Goal: Task Accomplishment & Management: Complete application form

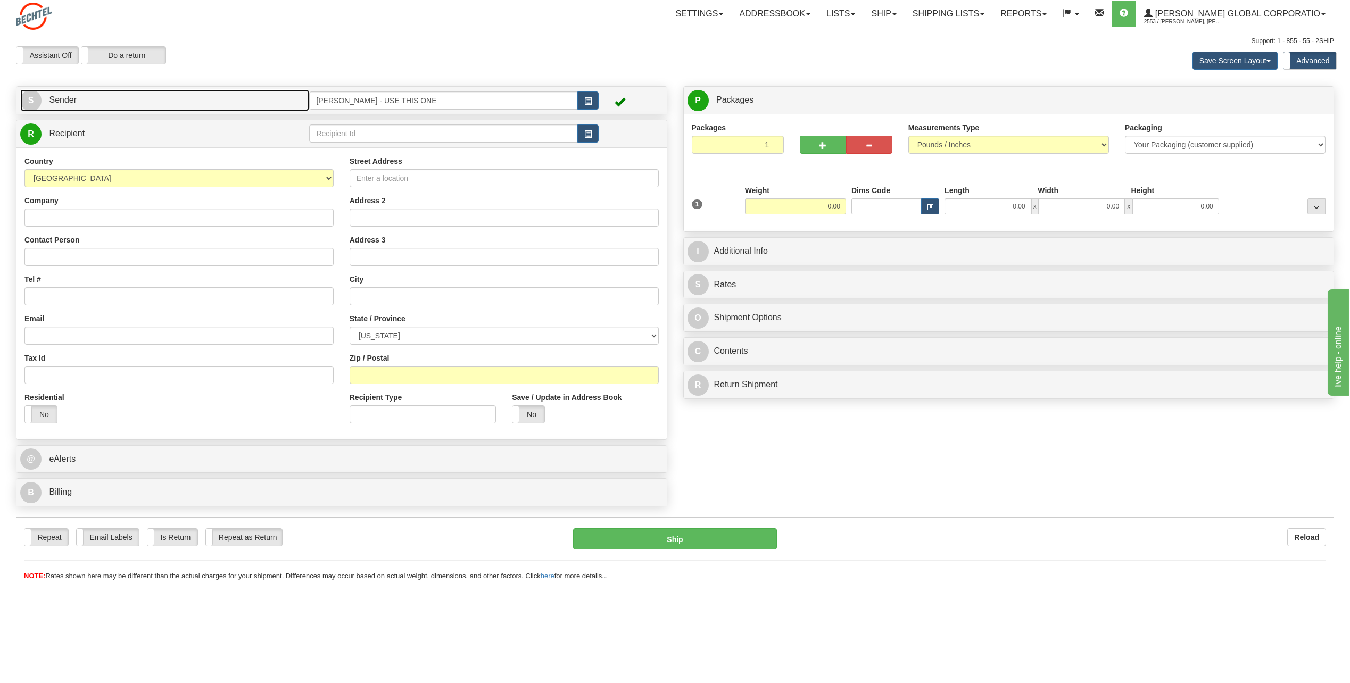
click at [31, 95] on span "S" at bounding box center [30, 100] width 21 height 21
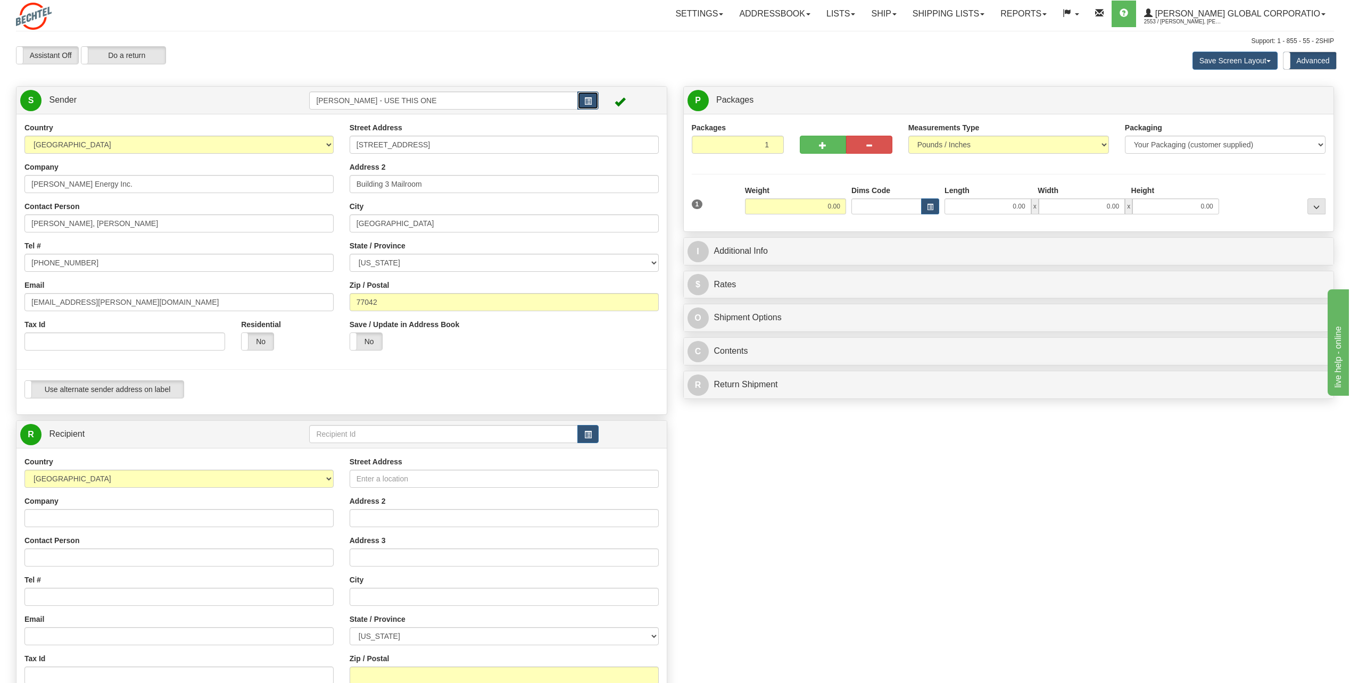
click at [593, 97] on button "button" at bounding box center [587, 100] width 21 height 18
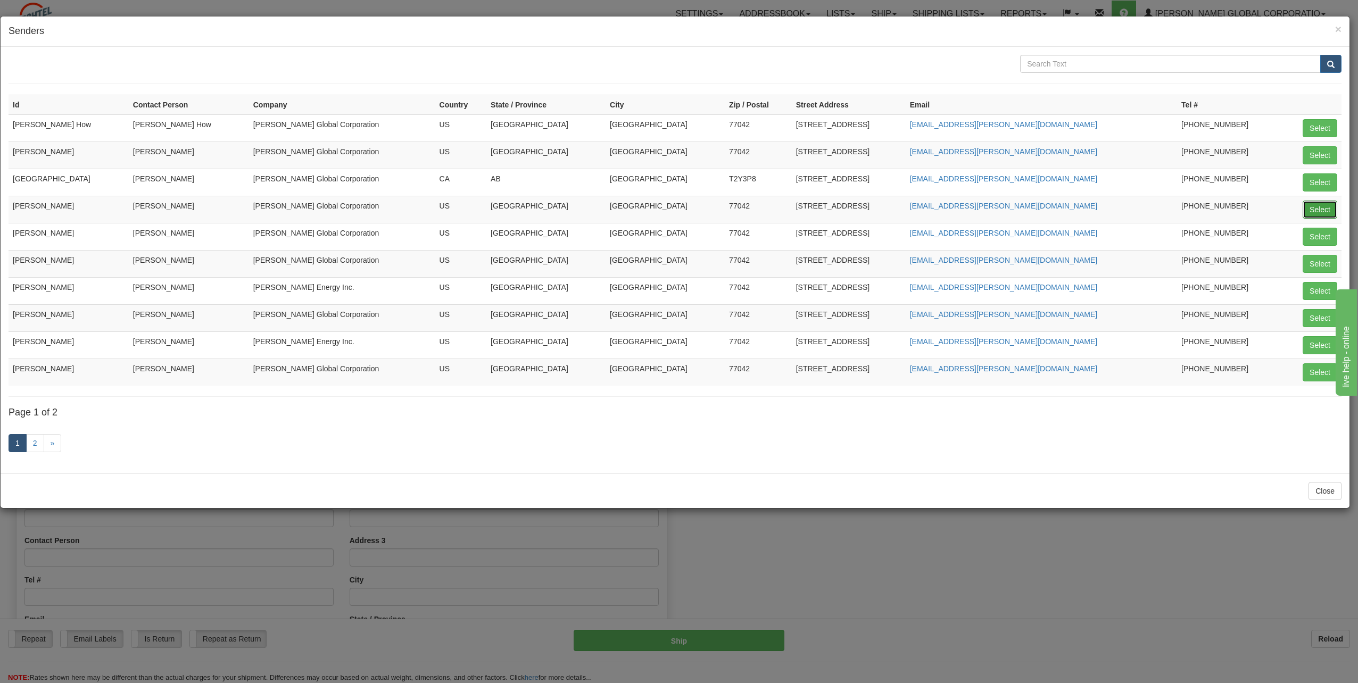
click at [1317, 212] on button "Select" at bounding box center [1319, 210] width 35 height 18
type input "[PERSON_NAME]"
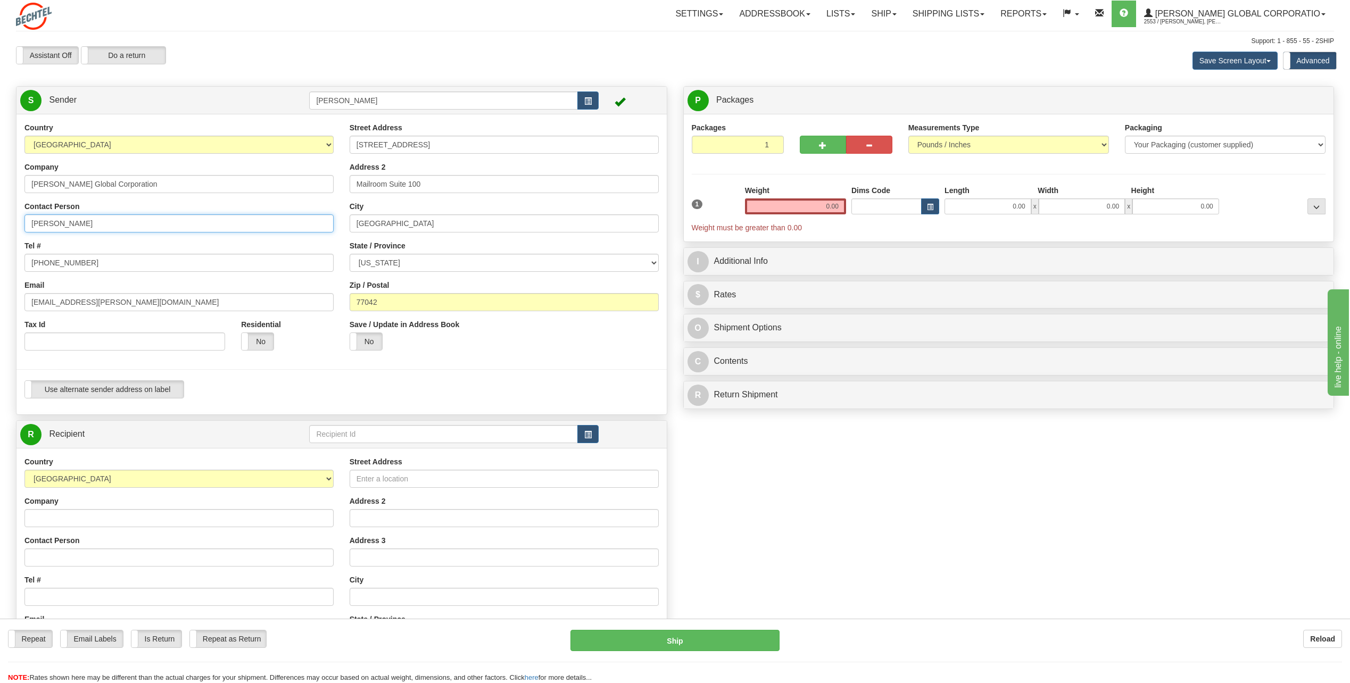
click at [99, 224] on input "[PERSON_NAME]" at bounding box center [178, 223] width 309 height 18
type input "C"
type input "[PERSON_NAME]"
click at [99, 262] on input "[PHONE_NUMBER]" at bounding box center [178, 263] width 309 height 18
type input "[PHONE_NUMBER]"
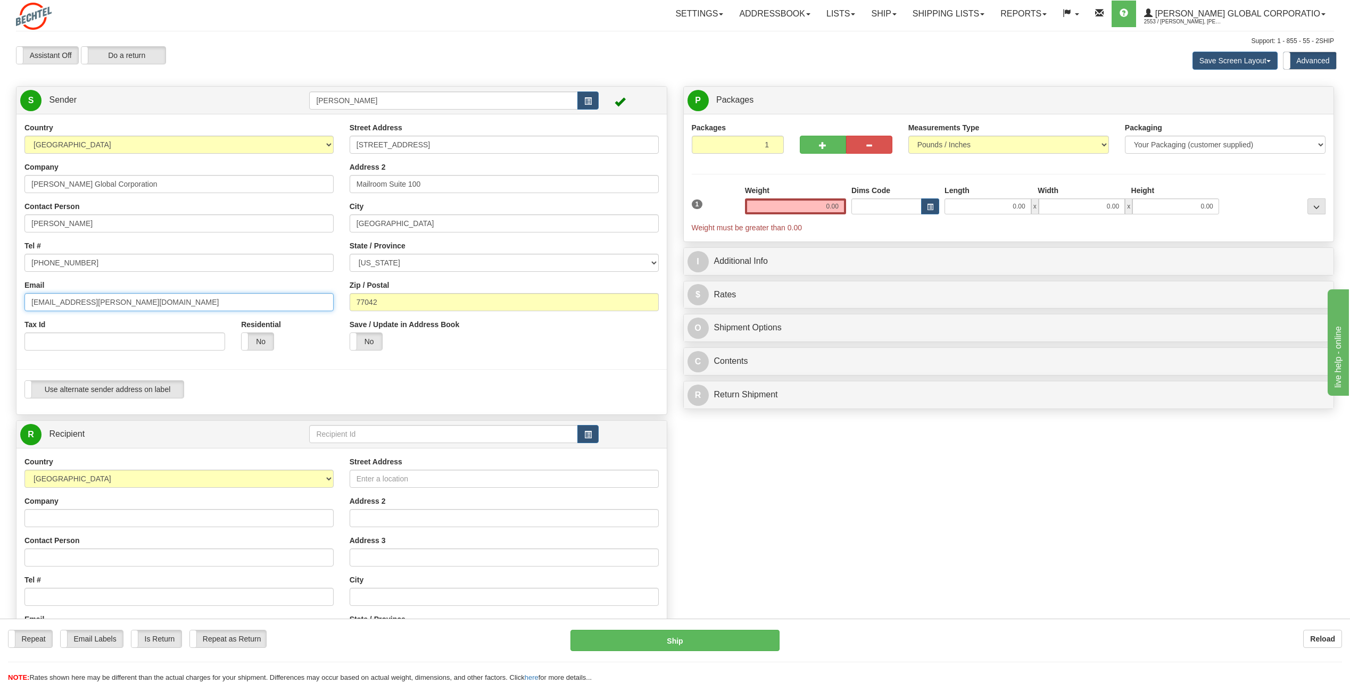
drag, startPoint x: 64, startPoint y: 302, endPoint x: -2, endPoint y: 305, distance: 66.0
click at [0, 305] on html "Training Course Close Toggle navigation Settings Shipping Preferences New Sende…" at bounding box center [675, 341] width 1350 height 683
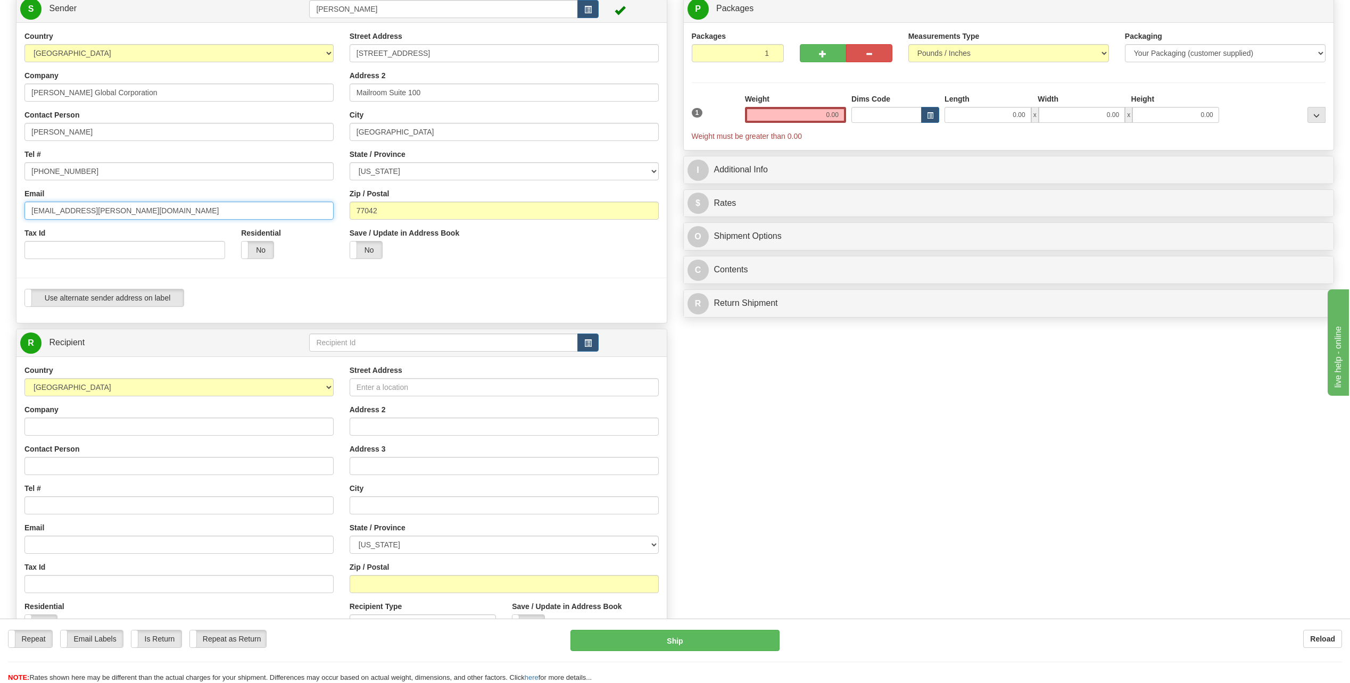
scroll to position [160, 0]
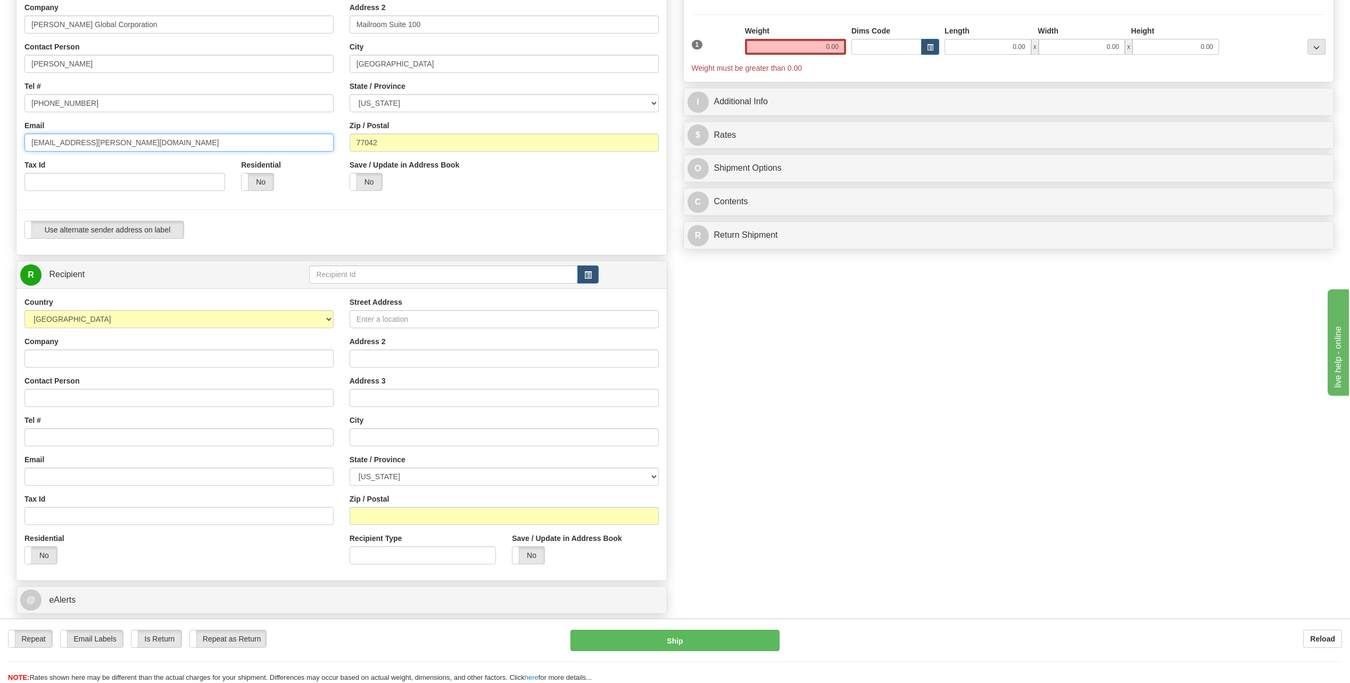
type input "[EMAIL_ADDRESS][PERSON_NAME][DOMAIN_NAME]"
drag, startPoint x: 64, startPoint y: 395, endPoint x: 66, endPoint y: 402, distance: 7.7
click at [64, 397] on input "Contact Person" at bounding box center [178, 398] width 309 height 18
type input "[PERSON_NAME]"
click at [57, 439] on input "Tel #" at bounding box center [178, 437] width 309 height 18
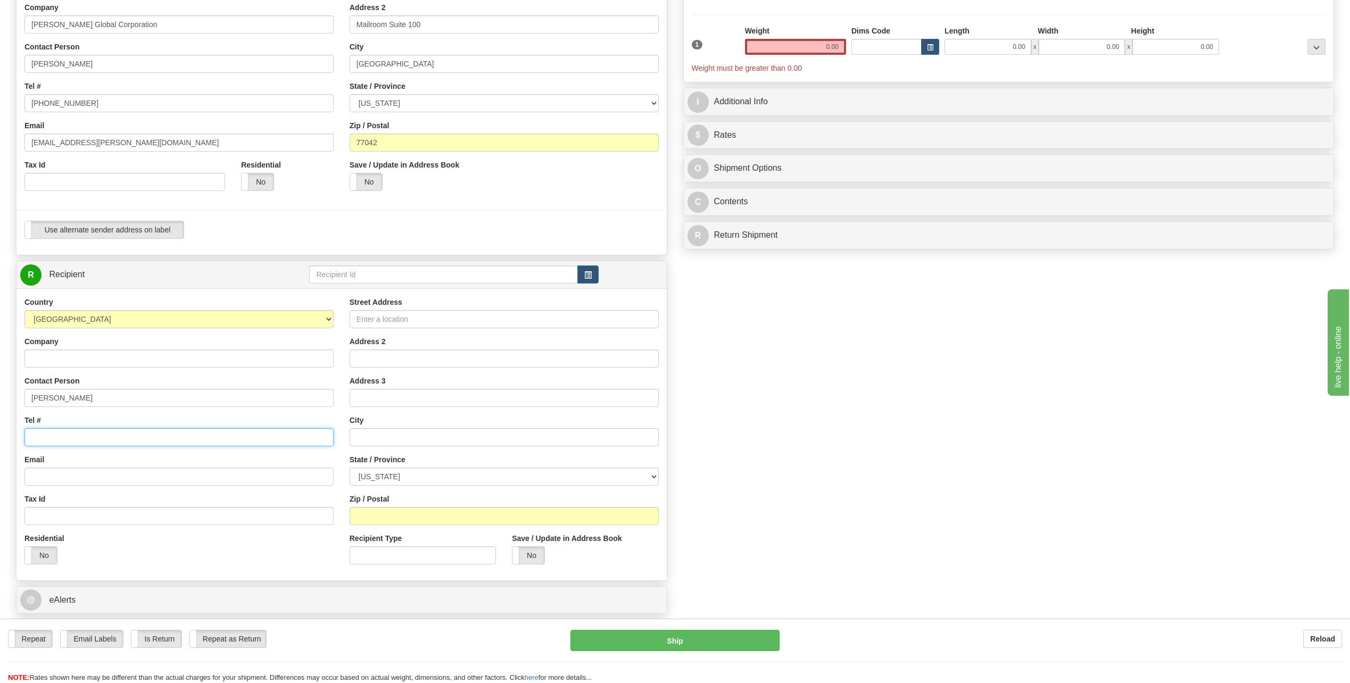
type input "[PHONE_NUMBER]"
click at [375, 320] on input "Street Address" at bounding box center [503, 319] width 309 height 18
click at [447, 325] on input "[STREET_ADDRESS]" at bounding box center [503, 319] width 309 height 18
type input "[STREET_ADDRESS]"
click at [31, 275] on span "R" at bounding box center [30, 274] width 21 height 21
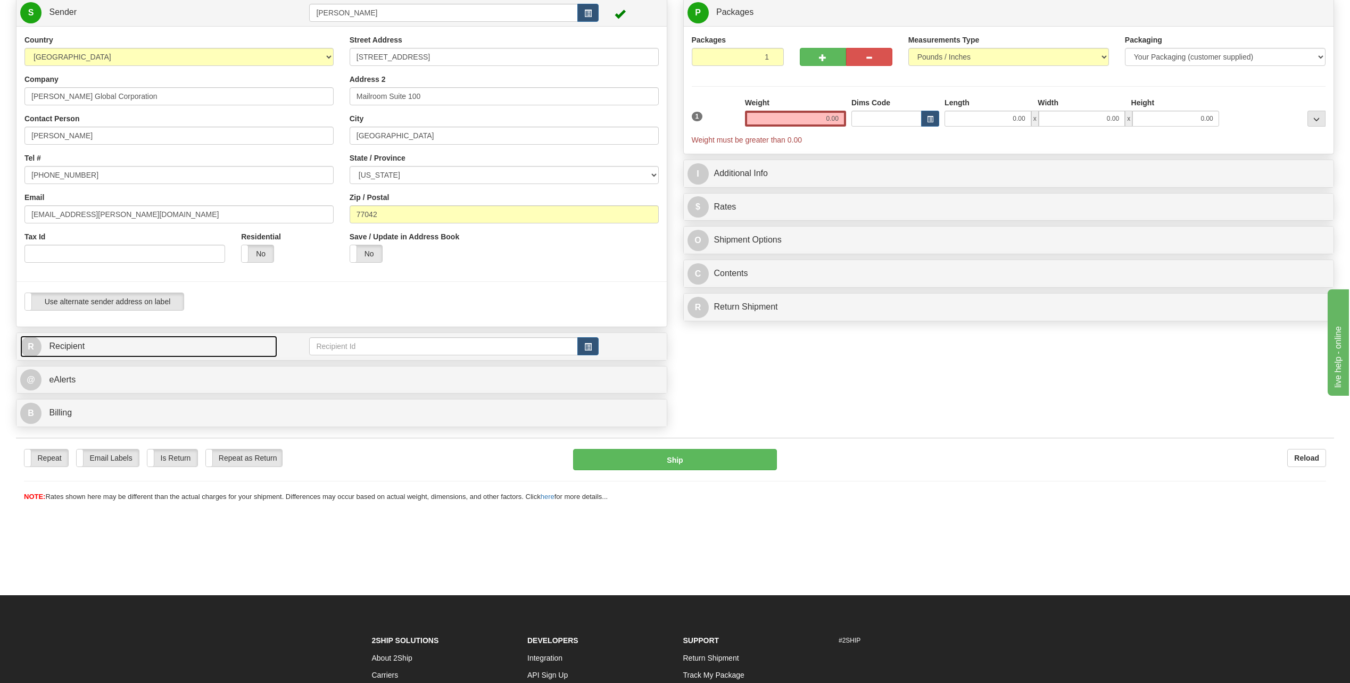
scroll to position [0, 0]
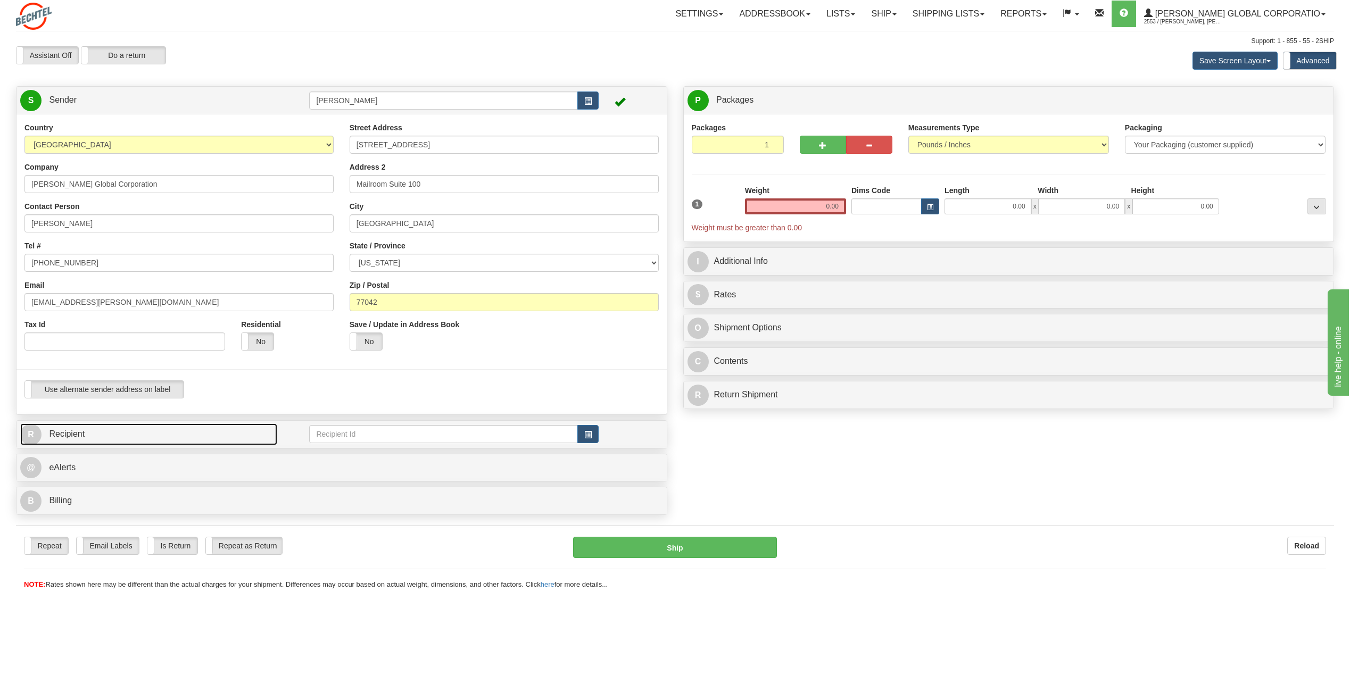
click at [25, 431] on span "R" at bounding box center [30, 434] width 21 height 21
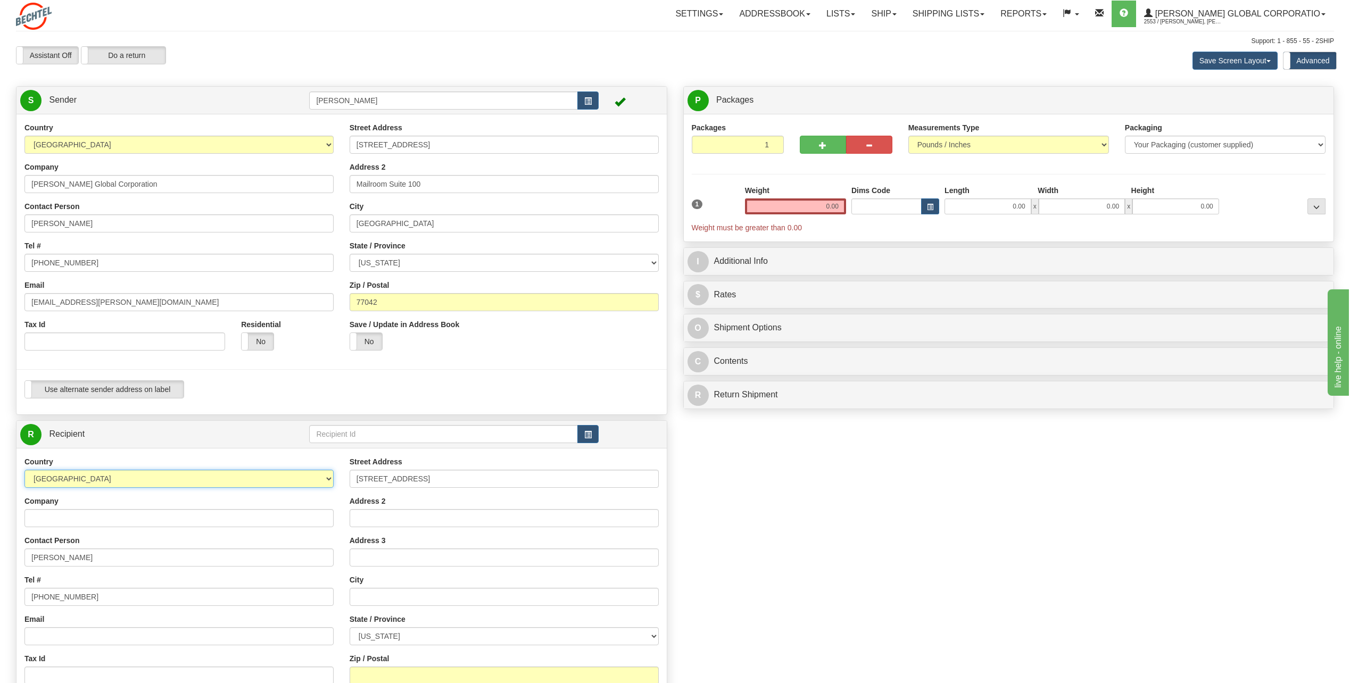
click at [330, 477] on select "[GEOGRAPHIC_DATA] [GEOGRAPHIC_DATA] [GEOGRAPHIC_DATA] [GEOGRAPHIC_DATA] [US_STA…" at bounding box center [178, 479] width 309 height 18
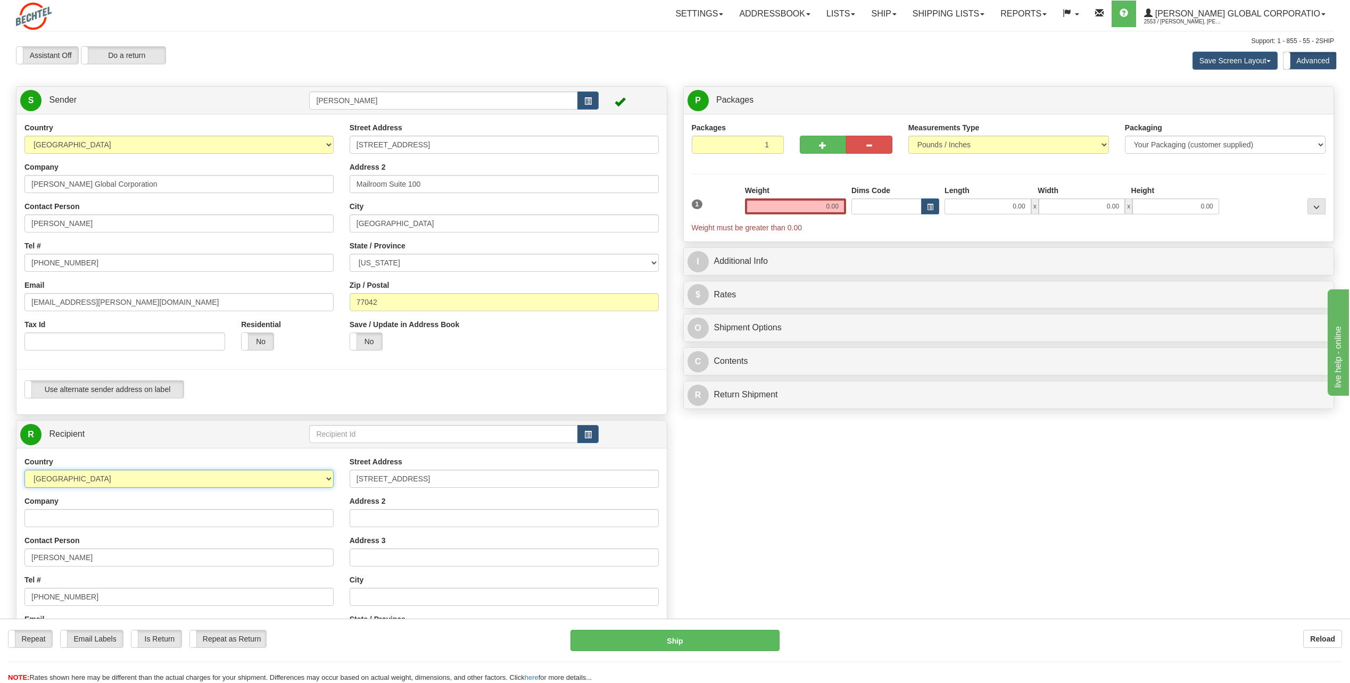
select select "NZ"
click at [24, 470] on select "[GEOGRAPHIC_DATA] [GEOGRAPHIC_DATA] [GEOGRAPHIC_DATA] [GEOGRAPHIC_DATA] [US_STA…" at bounding box center [178, 479] width 309 height 18
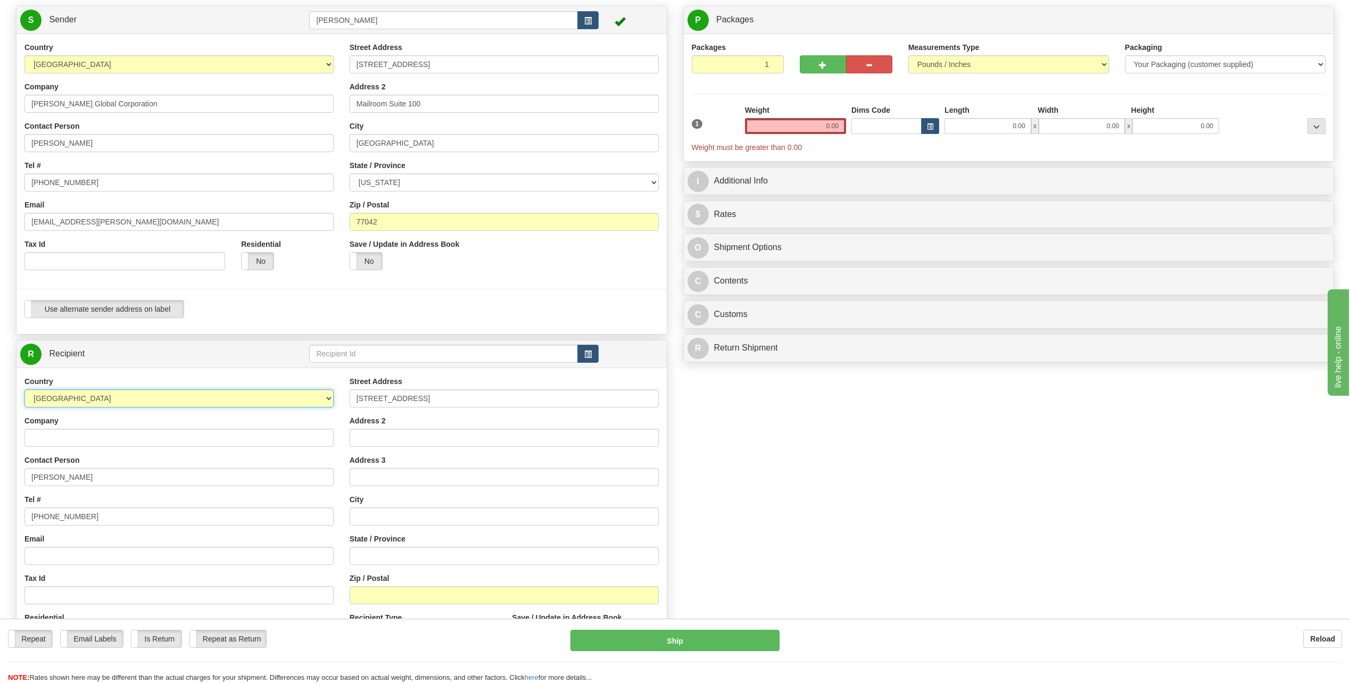
scroll to position [160, 0]
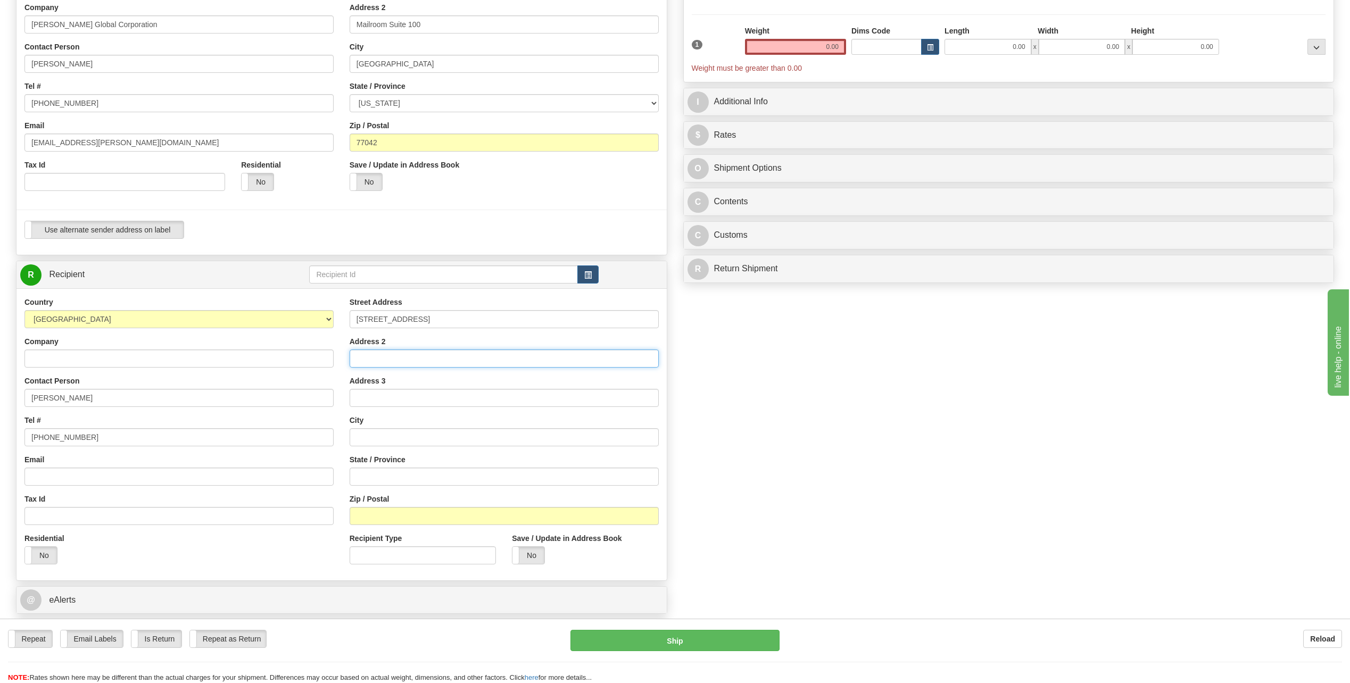
click at [375, 356] on input "Address 2" at bounding box center [503, 358] width 309 height 18
type input "Fielding"
drag, startPoint x: 386, startPoint y: 393, endPoint x: 375, endPoint y: 371, distance: 24.8
click at [386, 393] on input "Address 3" at bounding box center [503, 398] width 309 height 18
type input "Manawatu"
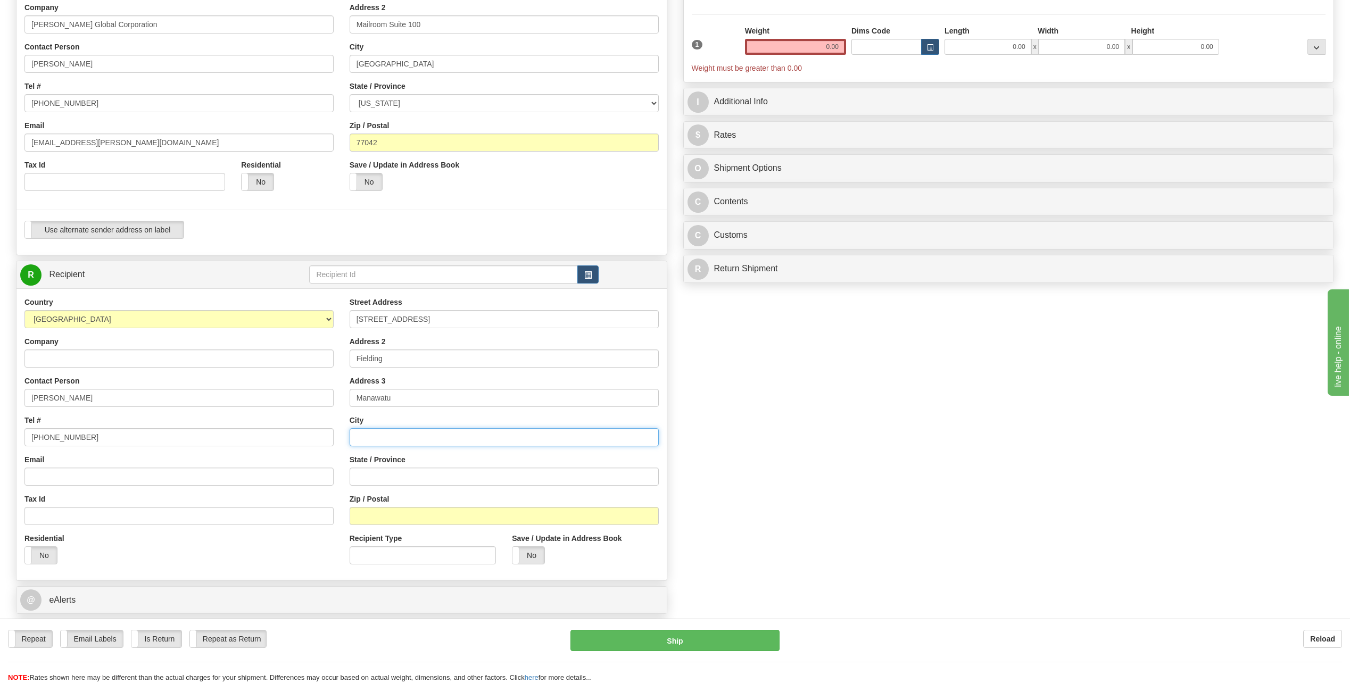
click at [369, 433] on input "text" at bounding box center [503, 437] width 309 height 18
type input "M"
type input "Fielding Manawatu"
click at [380, 520] on input "Zip / Postal" at bounding box center [503, 516] width 309 height 18
type input "4702"
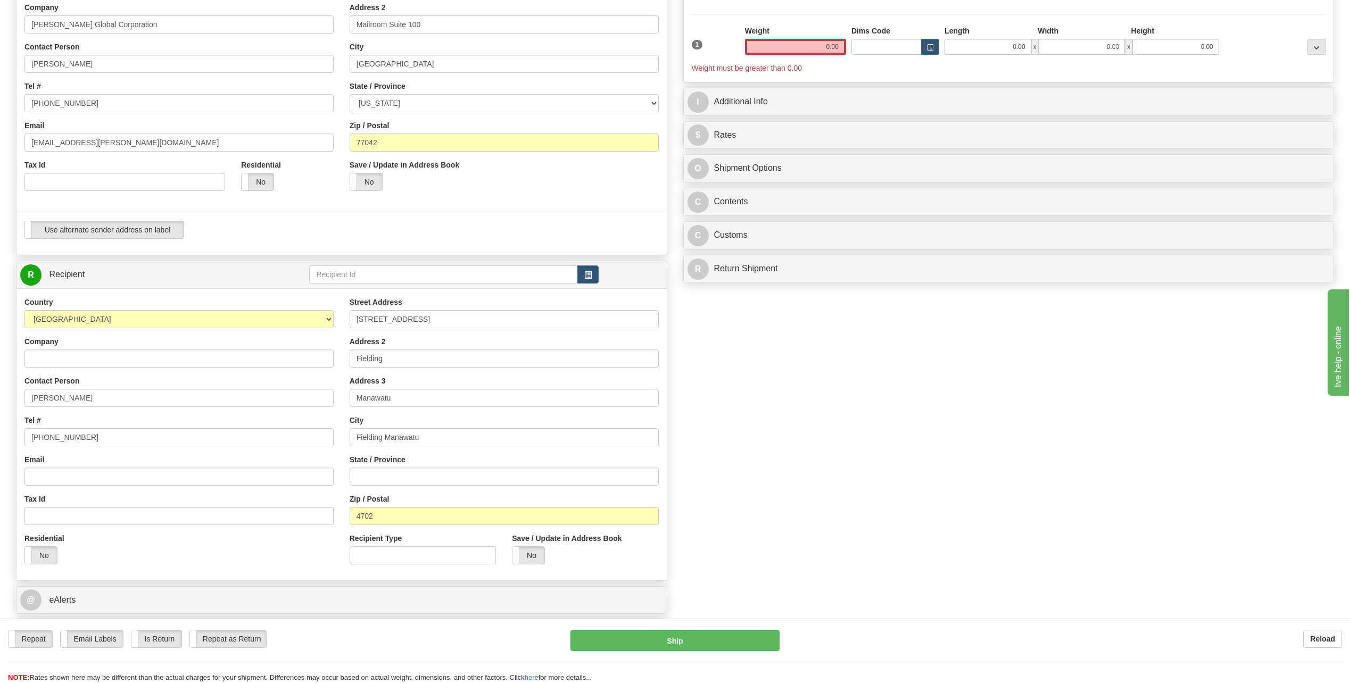
drag, startPoint x: 818, startPoint y: 44, endPoint x: 977, endPoint y: 38, distance: 159.2
click at [977, 38] on div "1 Weight 0.00 Dims Code 0.00" at bounding box center [1008, 50] width 639 height 48
type input "6.00"
click at [865, 113] on div "$ Rates Cancel" at bounding box center [1009, 125] width 650 height 27
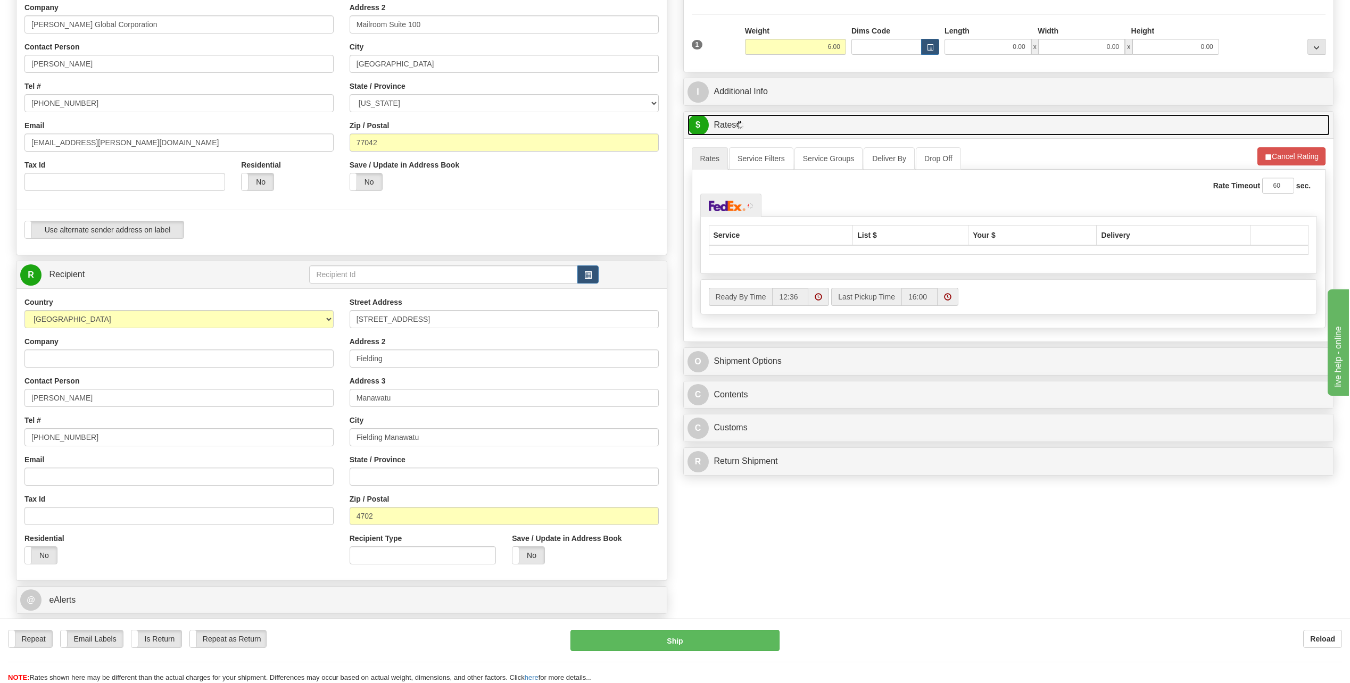
click at [693, 125] on span "$" at bounding box center [697, 124] width 21 height 21
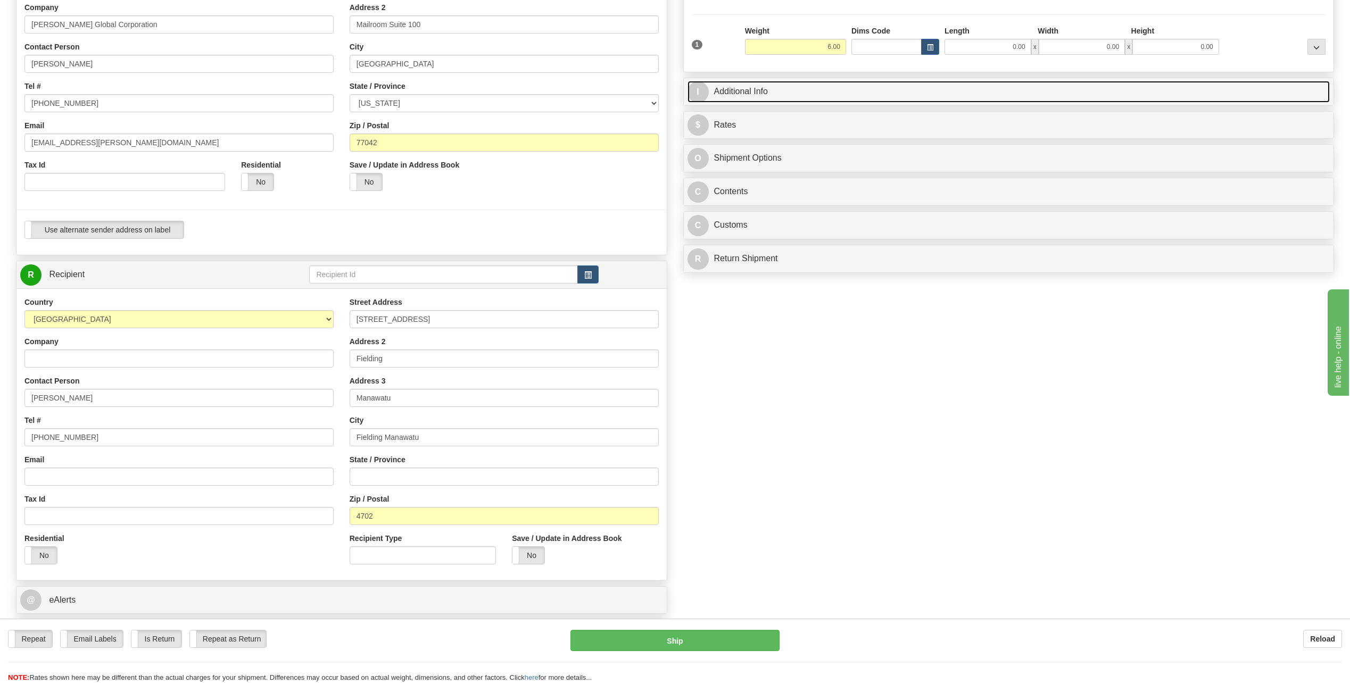
click at [691, 88] on span "I" at bounding box center [697, 91] width 21 height 21
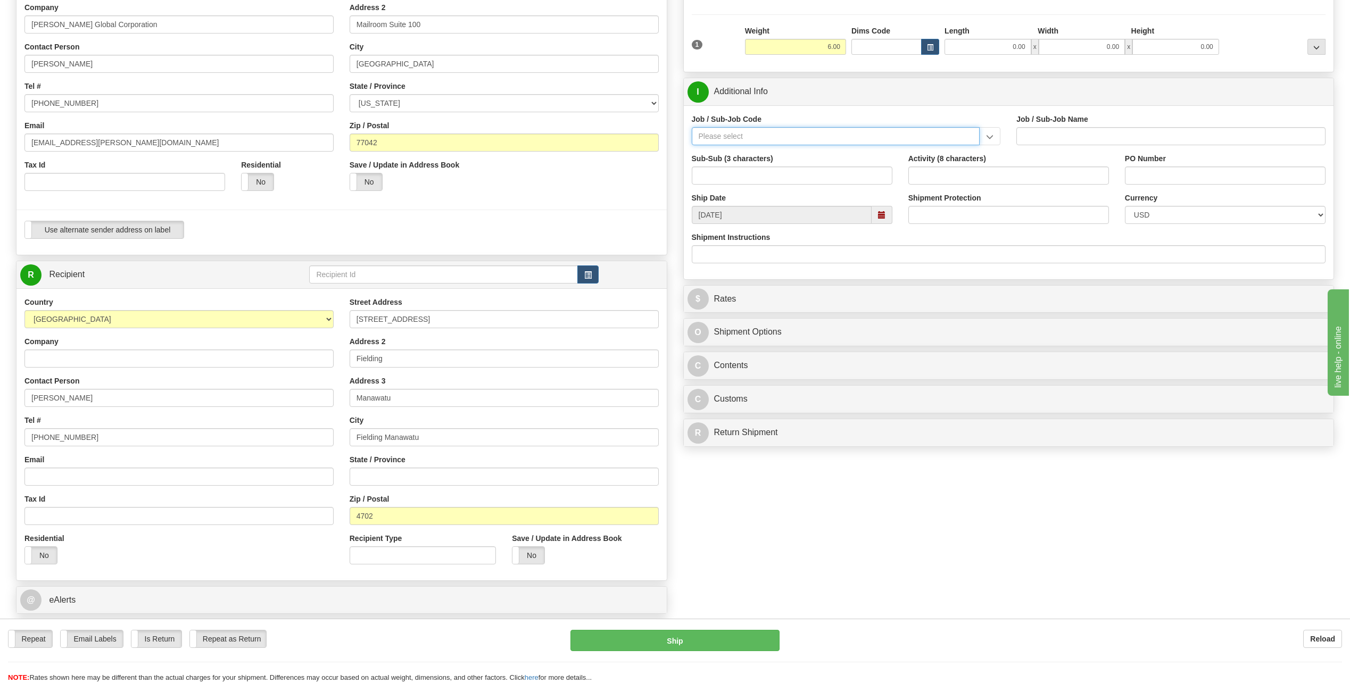
click at [727, 132] on input "Job / Sub-Job Code" at bounding box center [836, 136] width 288 height 18
click at [731, 156] on div "59635-100" at bounding box center [833, 153] width 278 height 12
type input "59635-100"
type input "GENERAL MANGER LNG ? GLOBAL - LABOR"
type input "59635-100"
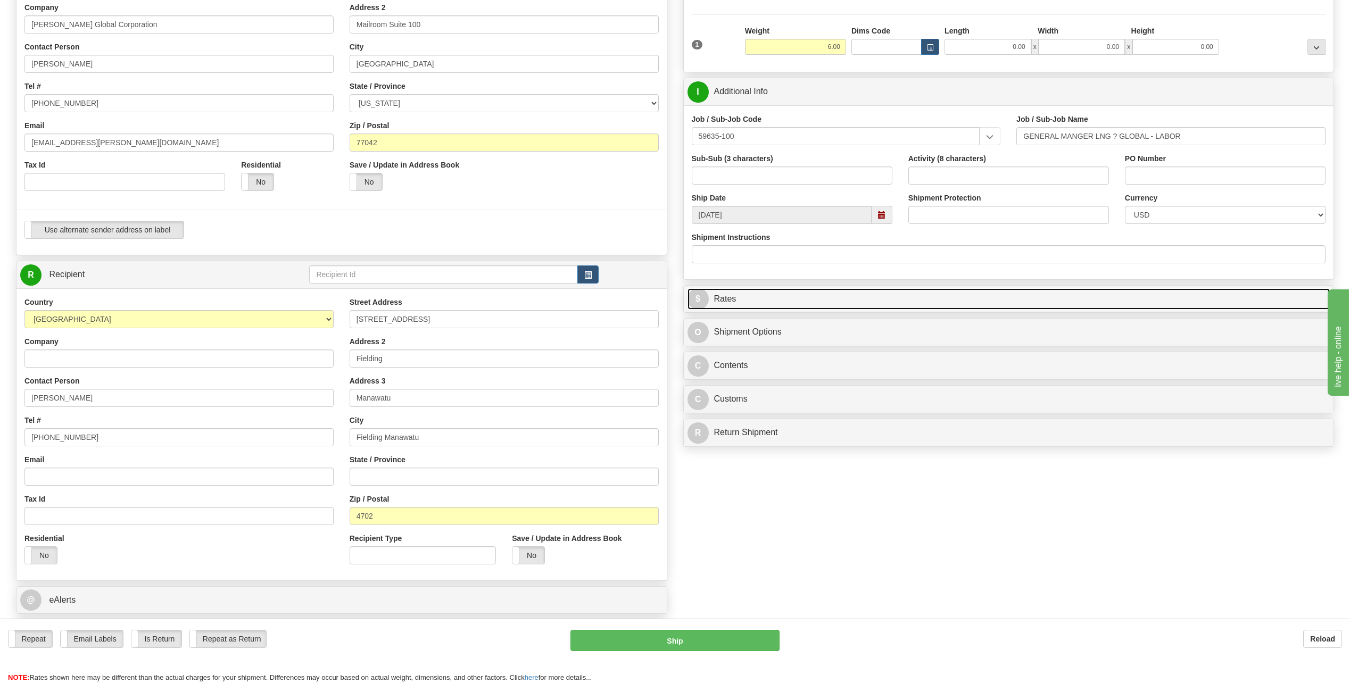
click at [700, 297] on span "$" at bounding box center [697, 298] width 21 height 21
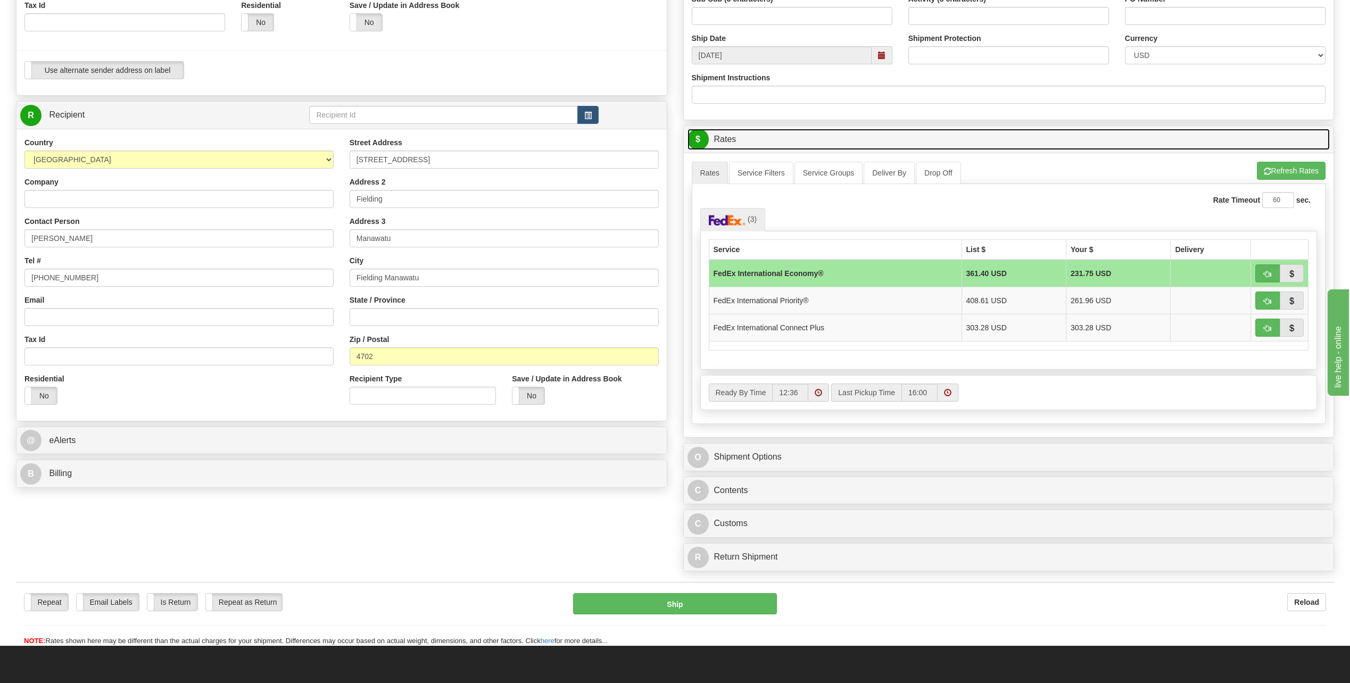
scroll to position [372, 0]
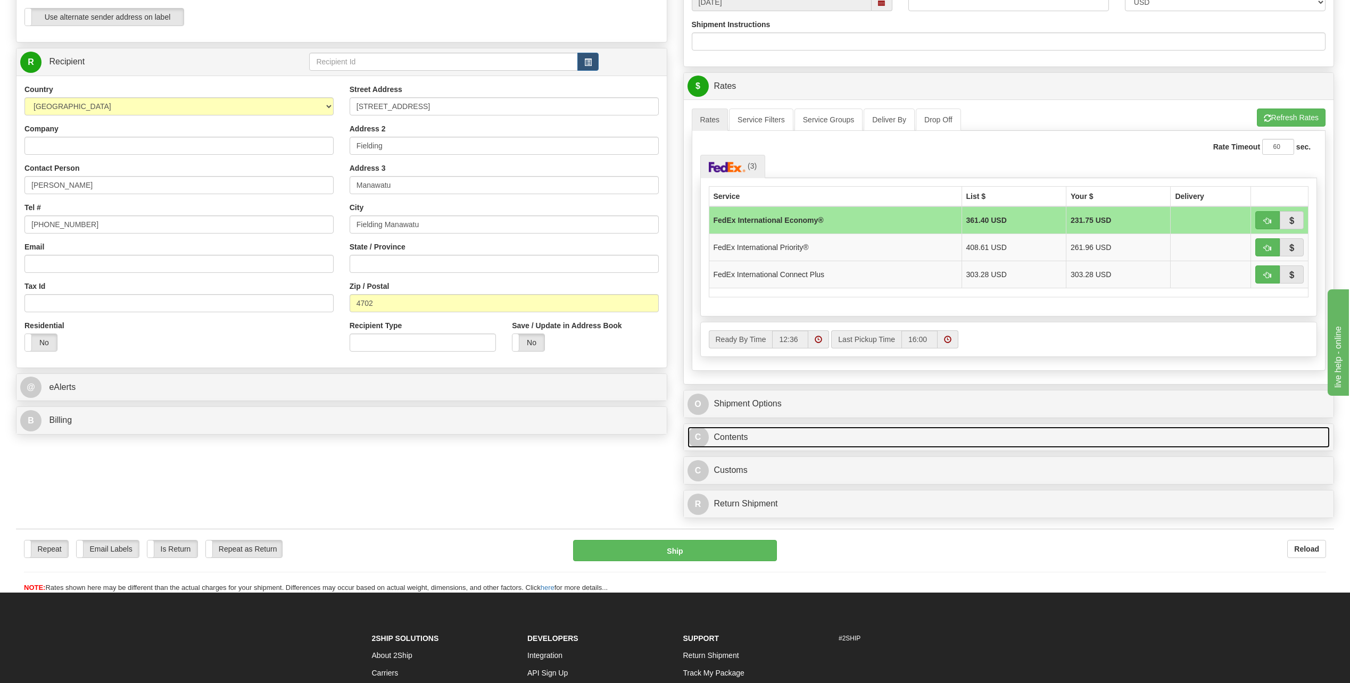
click at [704, 436] on span "C" at bounding box center [697, 437] width 21 height 21
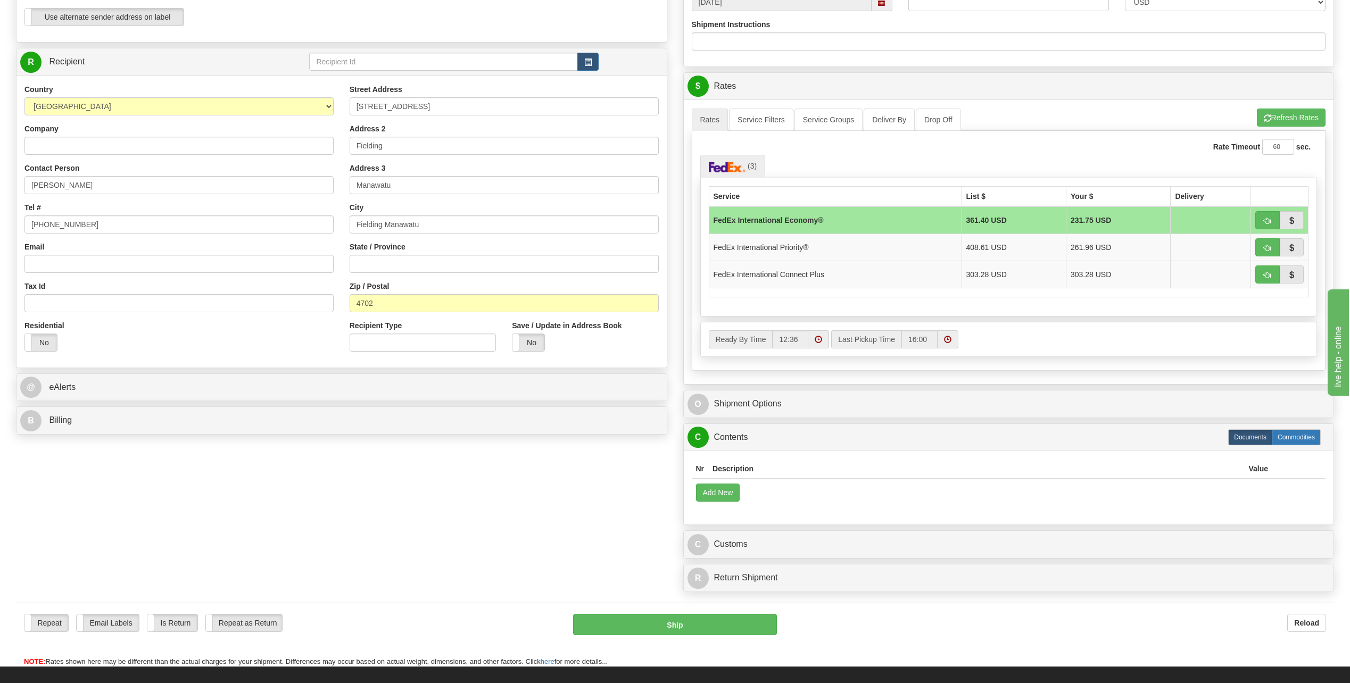
click at [1302, 433] on label "Commodities" at bounding box center [1295, 437] width 49 height 16
radio input "true"
click at [718, 498] on button "Add New" at bounding box center [718, 493] width 44 height 18
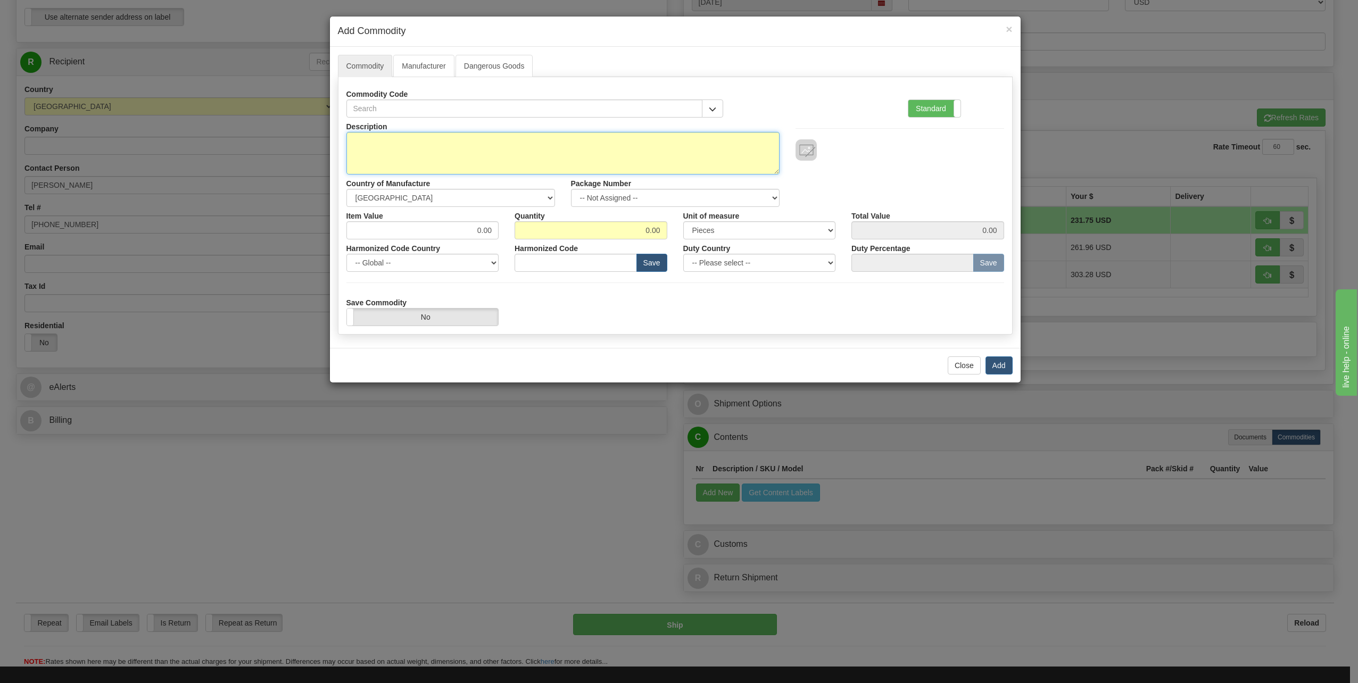
click at [370, 143] on textarea "Description" at bounding box center [562, 153] width 433 height 43
type textarea "4911.91 picture 3926 plastic frame"
click at [771, 194] on select "-- Not Assigned -- Item 1" at bounding box center [675, 198] width 209 height 18
click at [658, 196] on select "-- Not Assigned -- Item 1" at bounding box center [675, 198] width 209 height 18
drag, startPoint x: 466, startPoint y: 229, endPoint x: 752, endPoint y: 230, distance: 286.2
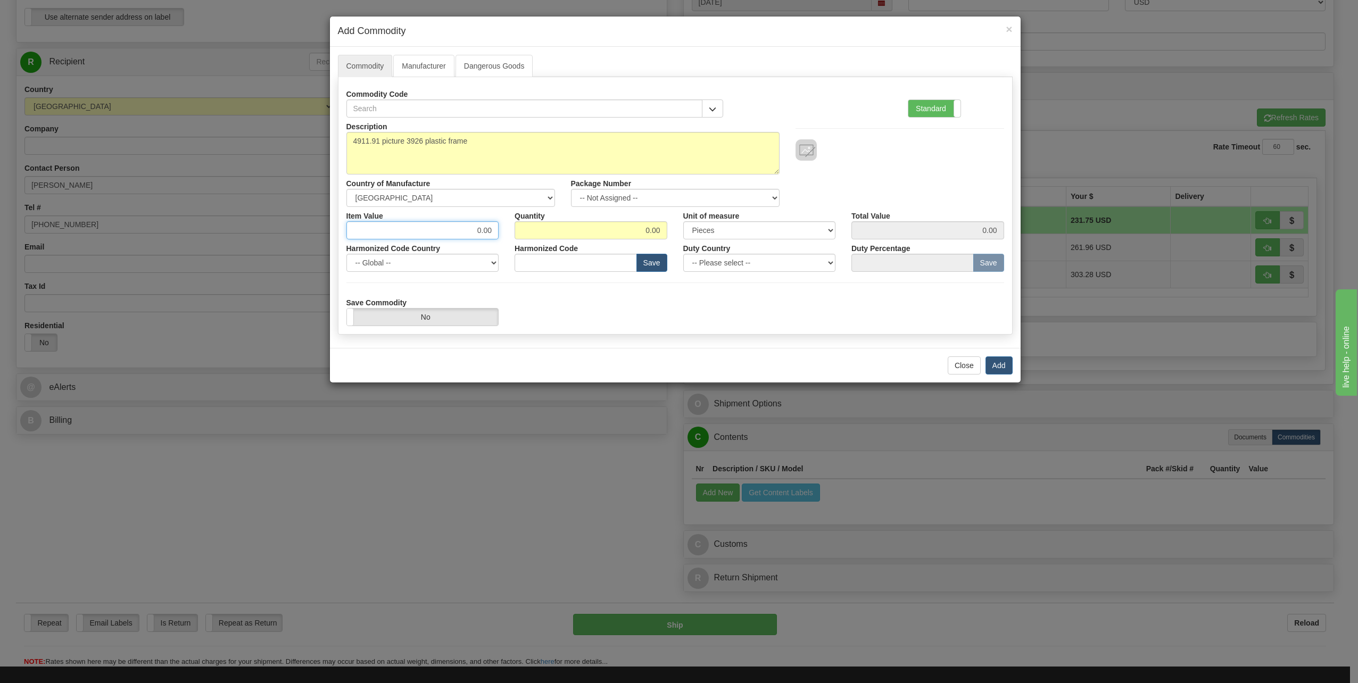
click at [727, 234] on div "Item Value 0.00 Quantity 0.00 Unit of measure 3 Thousand Square Inches Adjustme…" at bounding box center [674, 223] width 673 height 32
type input "10.00"
click at [827, 231] on select "3 Thousand Square Inches Adjustments 56 Pound Bushel Bag Barrel Board Feet Box …" at bounding box center [759, 230] width 153 height 18
drag, startPoint x: 629, startPoint y: 229, endPoint x: 726, endPoint y: 229, distance: 97.4
click at [726, 229] on div "Item Value 10.00 Quantity 0.00 Unit of measure 3 Thousand Square Inches Adjustm…" at bounding box center [674, 223] width 673 height 32
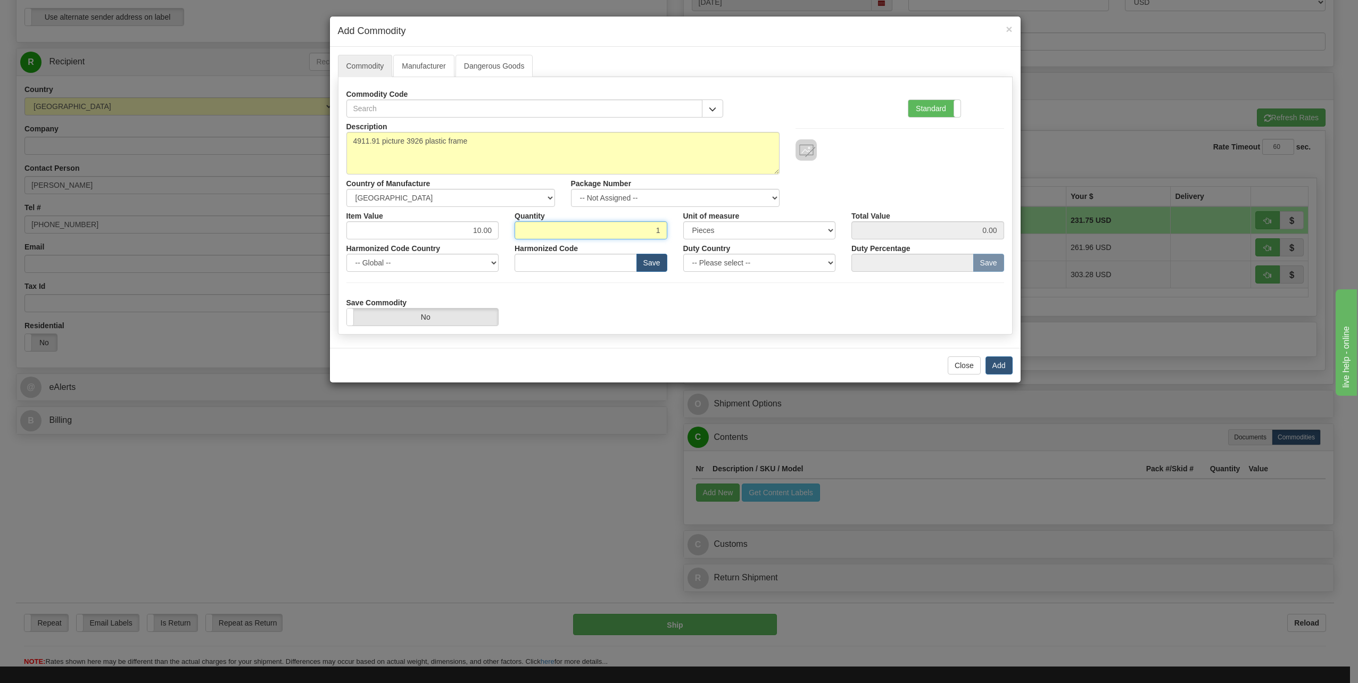
type input "1"
type input "10.00"
click at [830, 260] on select "-- Please select -- [GEOGRAPHIC_DATA] [GEOGRAPHIC_DATA] [GEOGRAPHIC_DATA] [GEOG…" at bounding box center [759, 263] width 153 height 18
select select "US"
click at [683, 254] on select "-- Please select -- [GEOGRAPHIC_DATA] [GEOGRAPHIC_DATA] [GEOGRAPHIC_DATA] [GEOG…" at bounding box center [759, 263] width 153 height 18
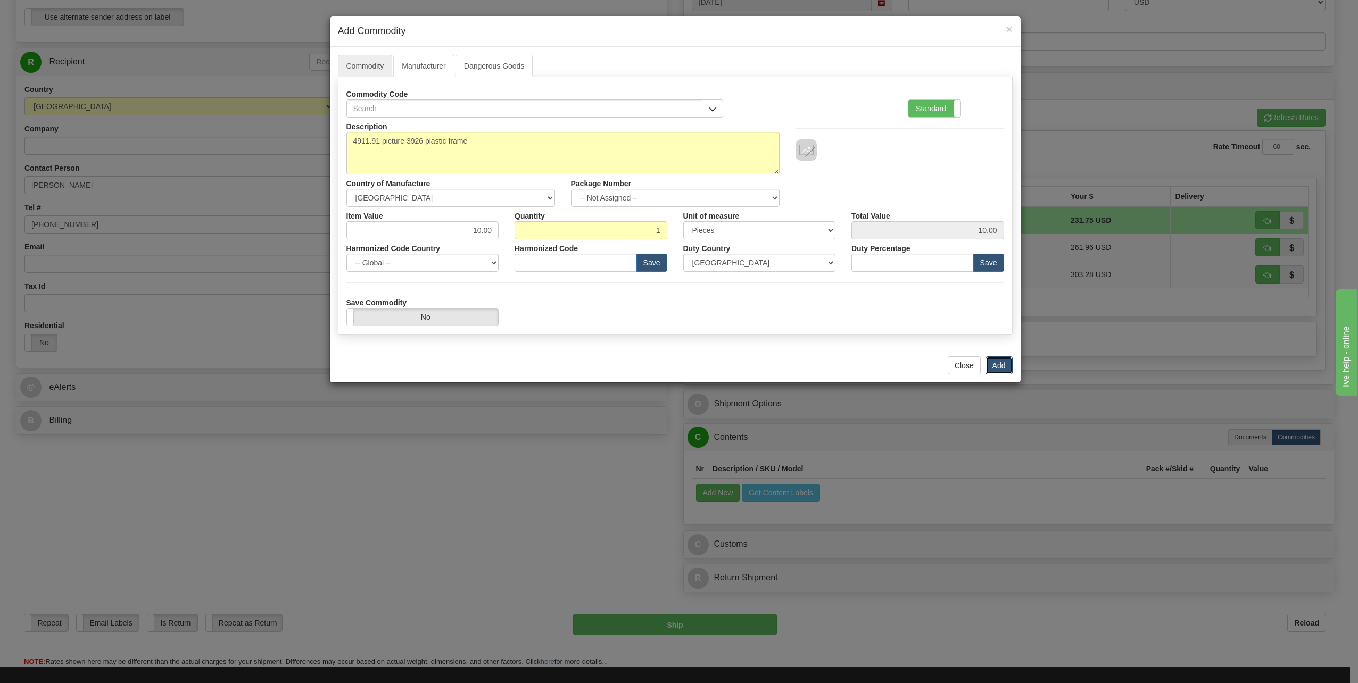
click at [1002, 364] on button "Add" at bounding box center [998, 365] width 27 height 18
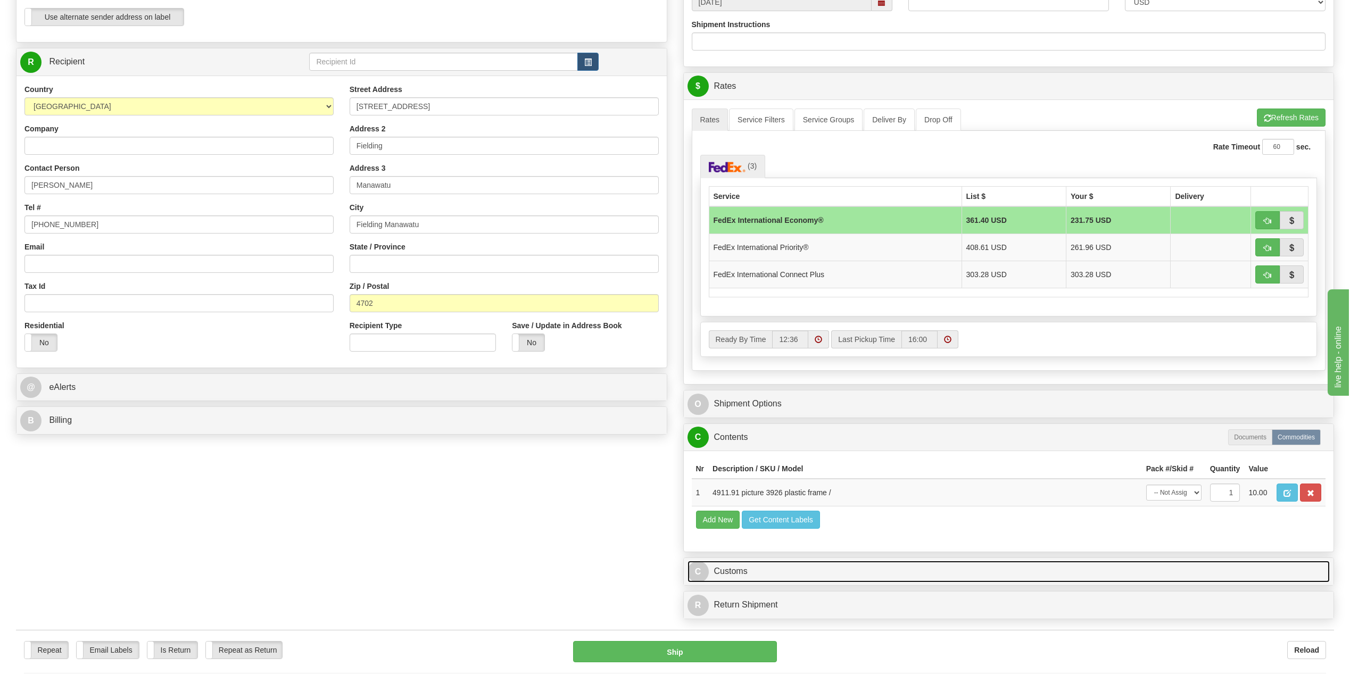
click at [701, 568] on span "C" at bounding box center [697, 571] width 21 height 21
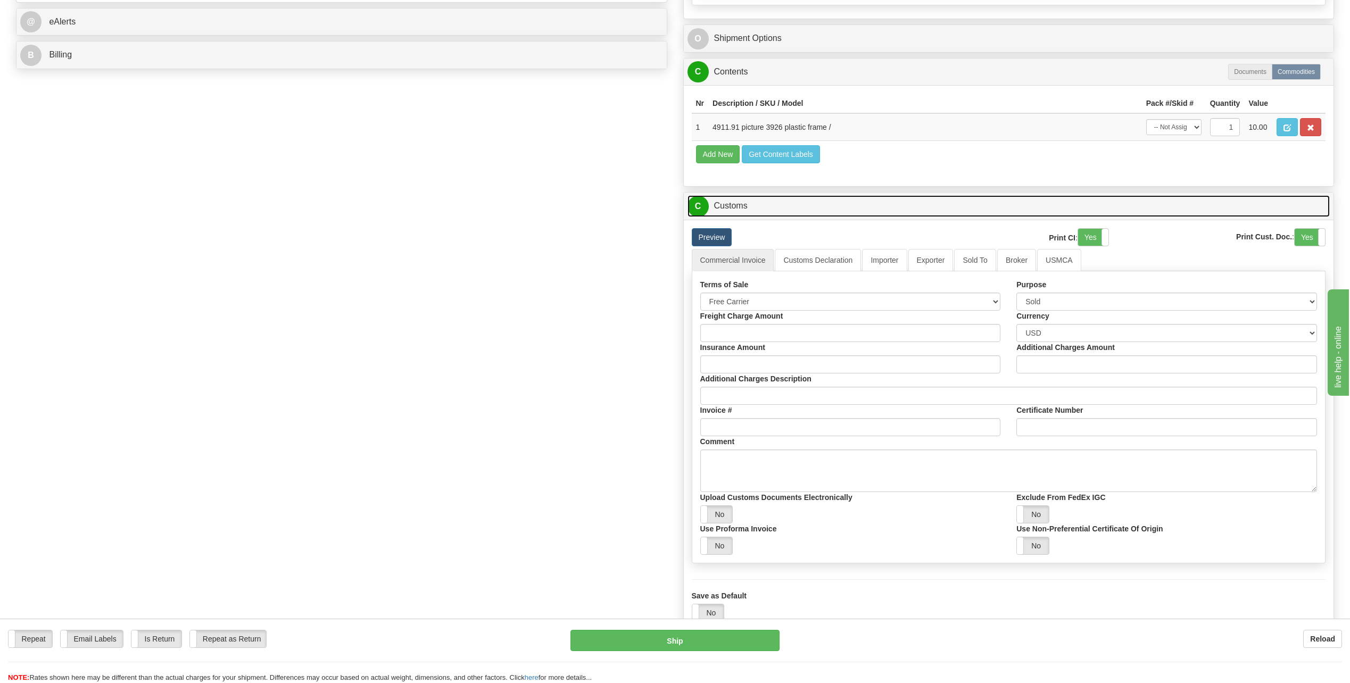
scroll to position [745, 0]
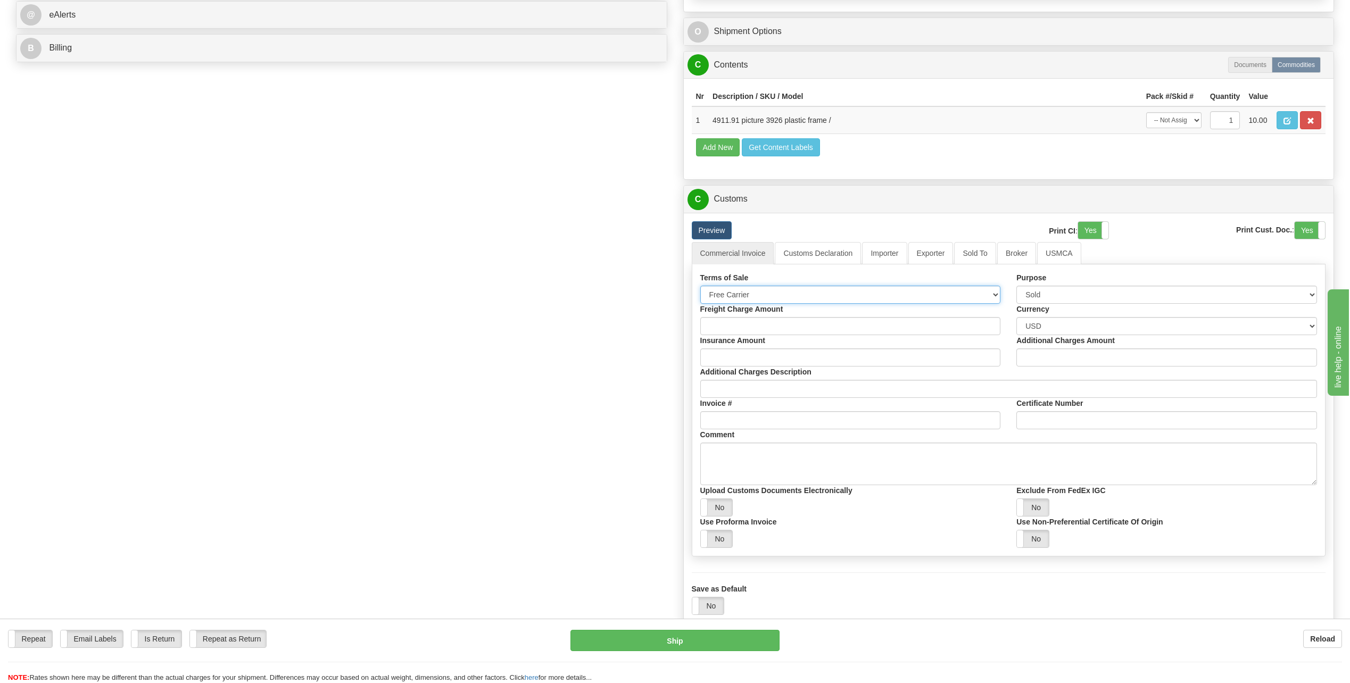
click at [993, 294] on select "Free Carrier Free On Board Ex Works Delivered Duty Unpaid Delivered Duty Paid C…" at bounding box center [850, 295] width 301 height 18
select select "6"
click at [700, 286] on select "Free Carrier Free On Board Ex Works Delivered Duty Unpaid Delivered Duty Paid C…" at bounding box center [850, 295] width 301 height 18
click at [1315, 293] on select "Sold Not Sold Gift Sample Repair and Return Personal Effects Merchandise Danger…" at bounding box center [1166, 295] width 301 height 18
select select "2"
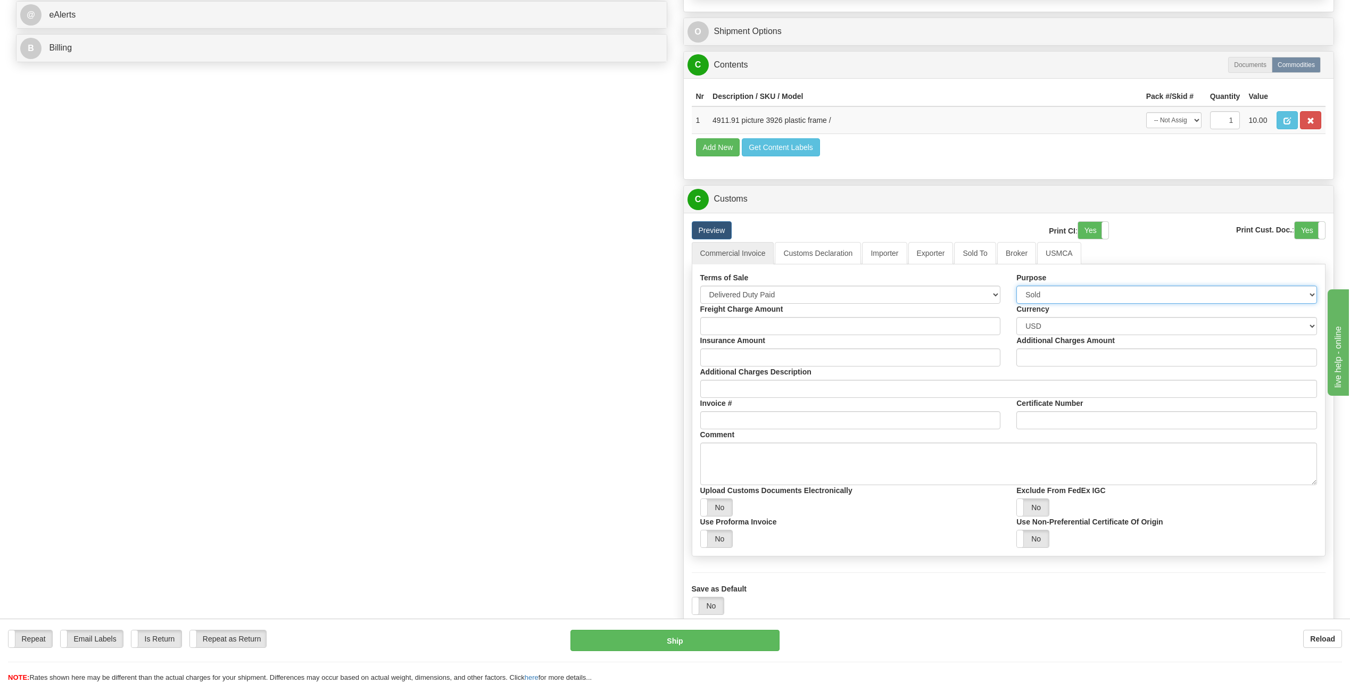
click at [1016, 286] on select "Sold Not Sold Gift Sample Repair and Return Personal Effects Merchandise Danger…" at bounding box center [1166, 295] width 301 height 18
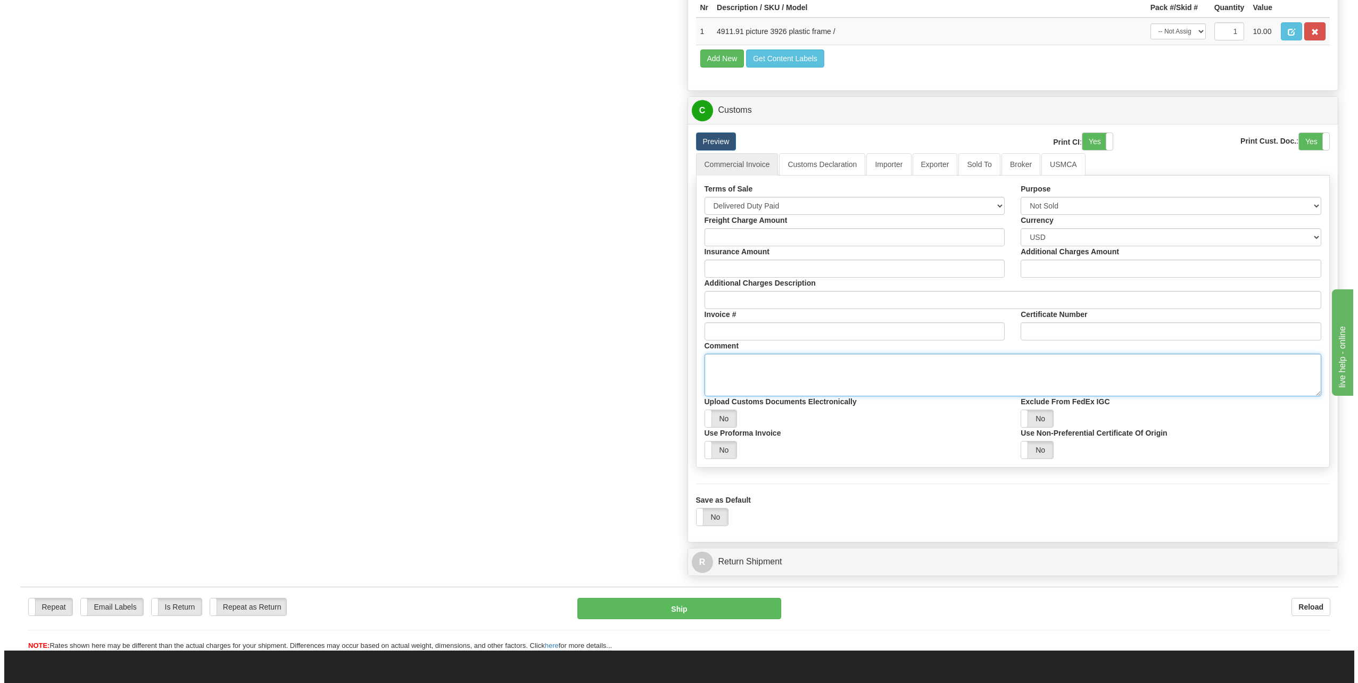
scroll to position [809, 0]
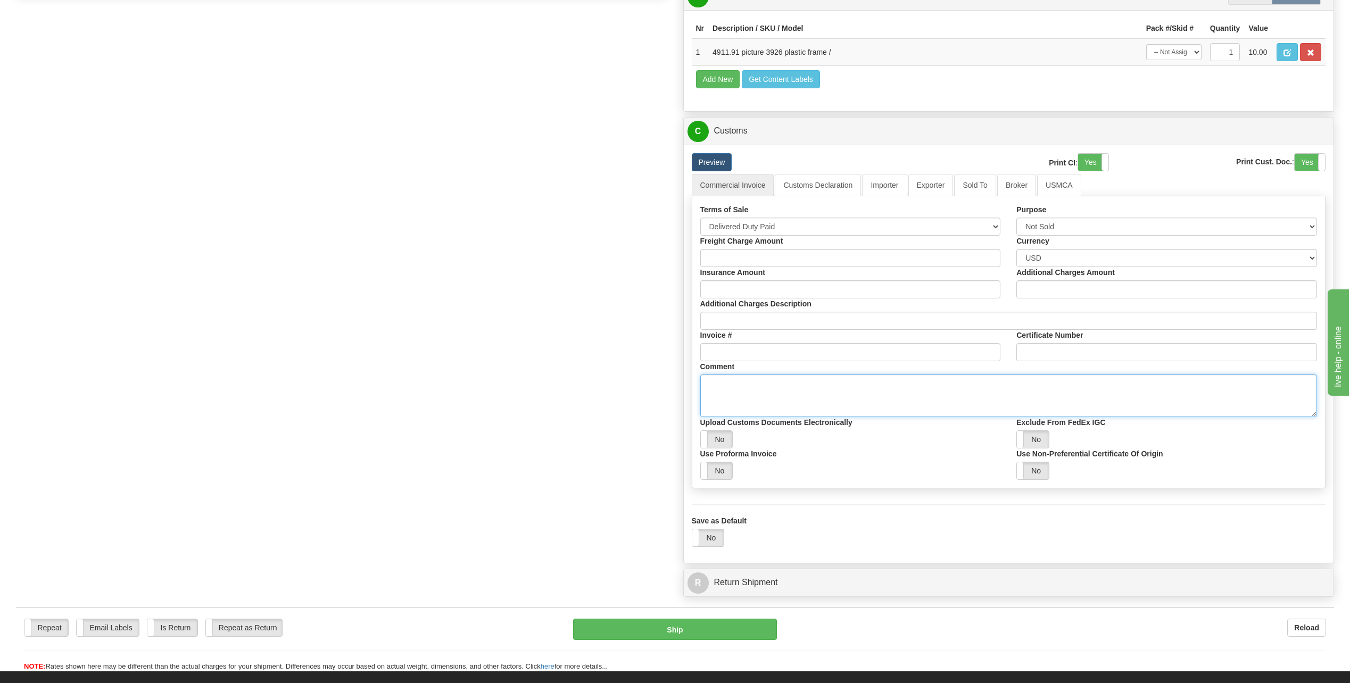
click at [758, 339] on div "Terms of Sale Free Carrier Free On Board Ex Works Delivered Duty Unpaid Deliver…" at bounding box center [1008, 342] width 633 height 276
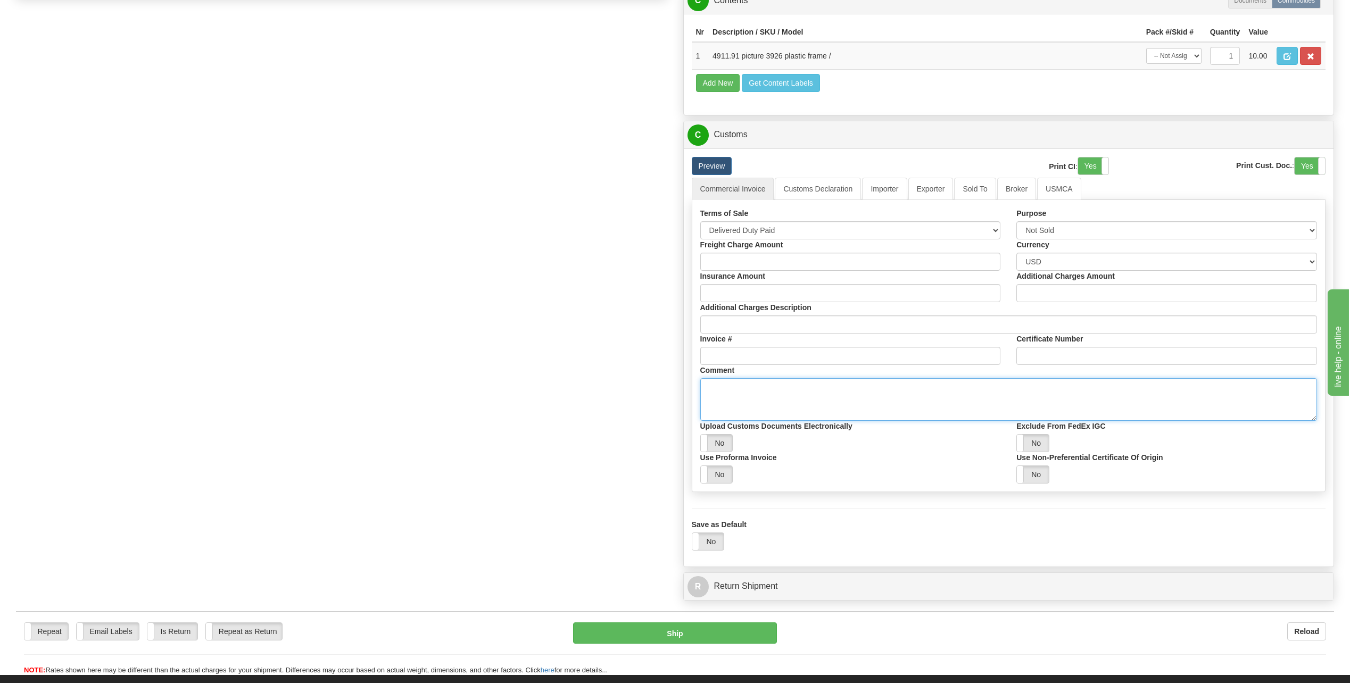
click at [743, 394] on textarea "Comment" at bounding box center [1008, 399] width 617 height 43
type textarea "plastic from with picture for employee recognition"
click at [722, 630] on button "Ship" at bounding box center [675, 632] width 204 height 21
type input "03"
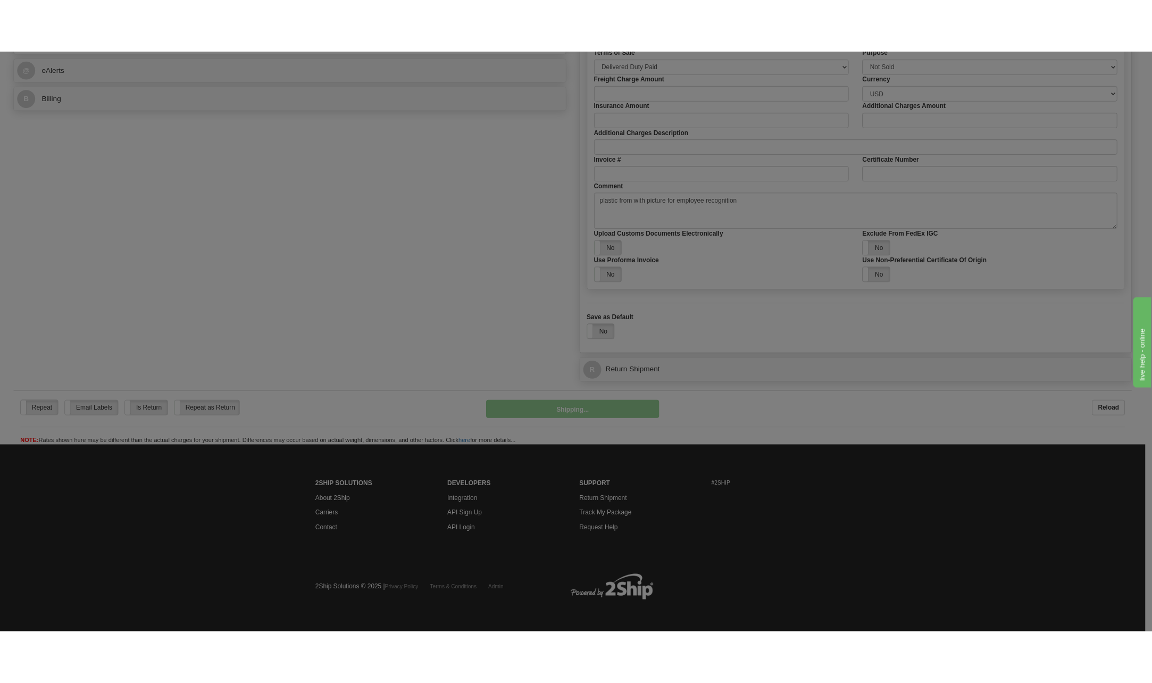
scroll to position [738, 0]
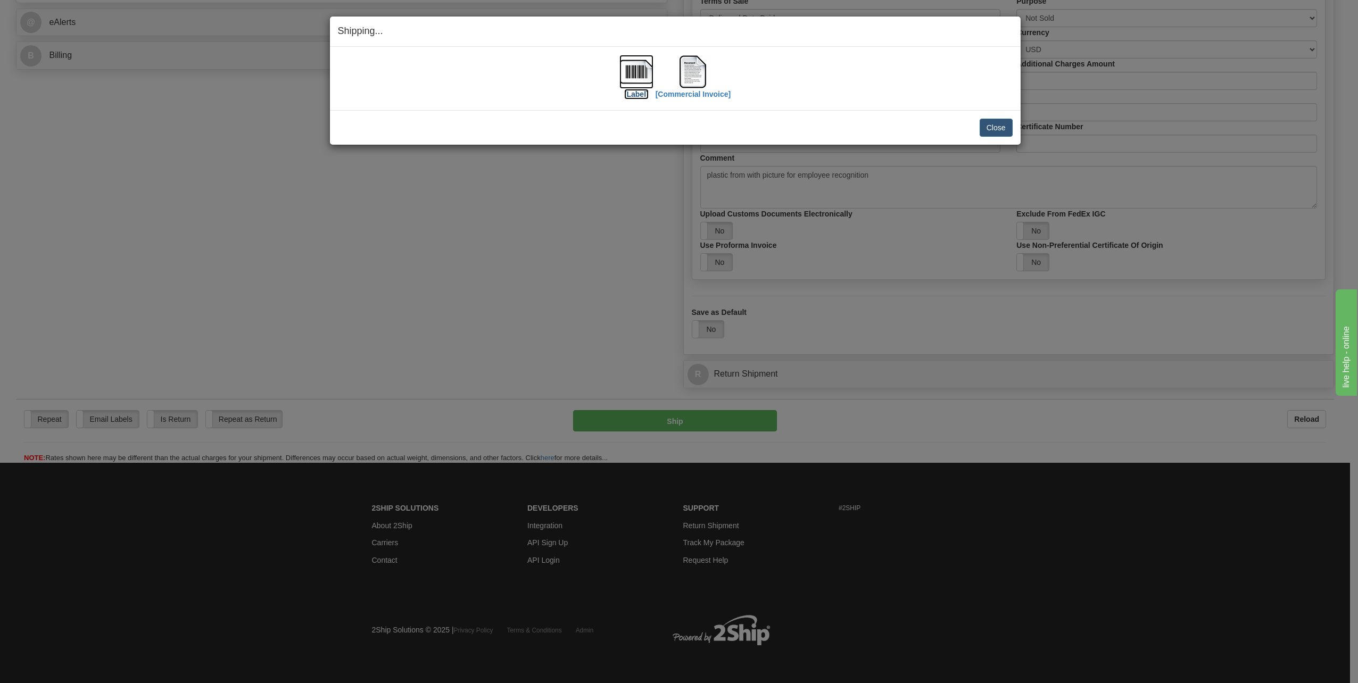
click at [640, 72] on img at bounding box center [636, 72] width 34 height 34
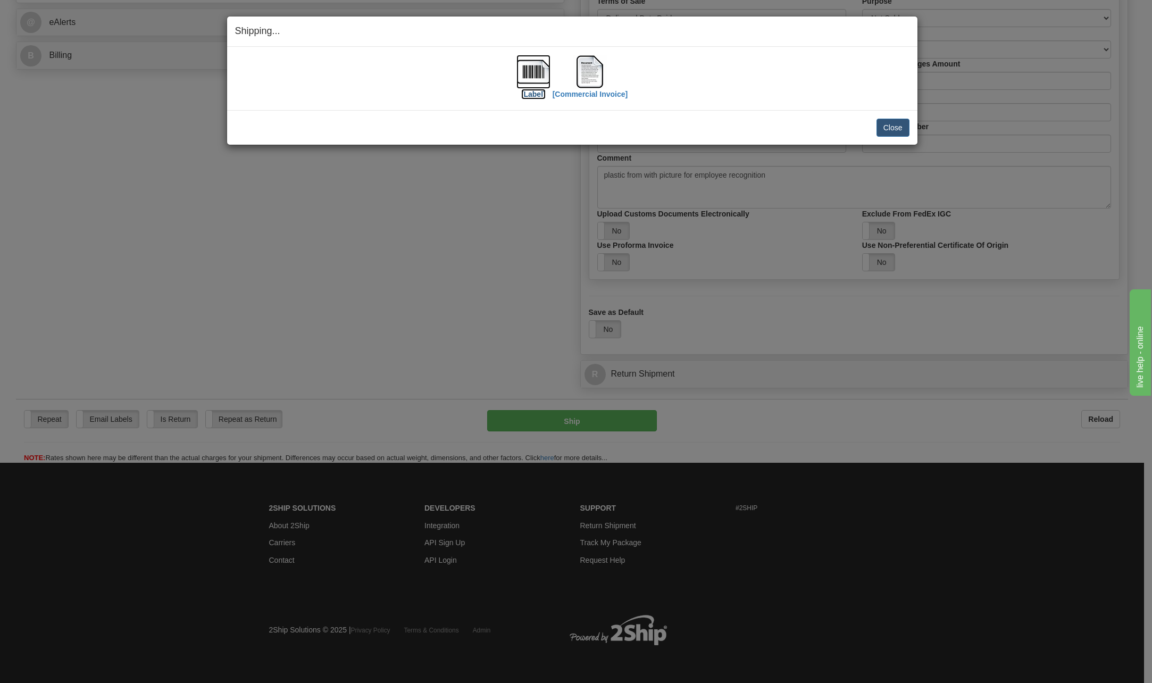
click at [531, 80] on img at bounding box center [534, 72] width 34 height 34
click at [588, 77] on img at bounding box center [590, 72] width 34 height 34
